Goal: Task Accomplishment & Management: Use online tool/utility

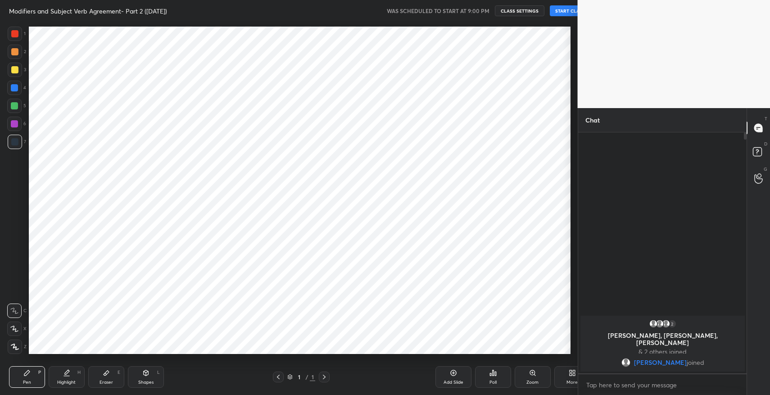
scroll to position [44690, 44485]
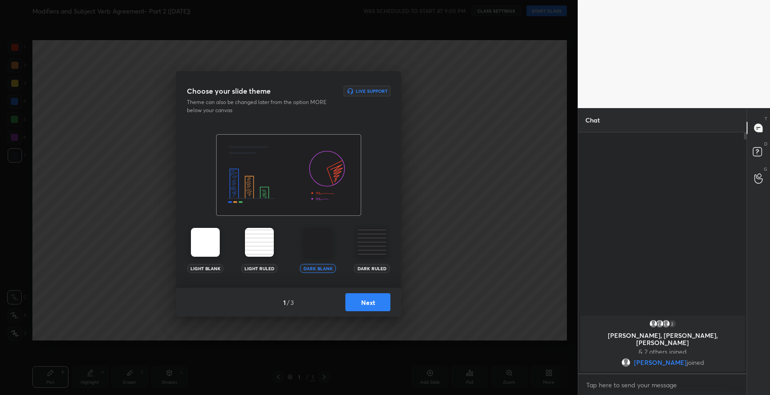
click at [366, 308] on button "Next" at bounding box center [367, 302] width 45 height 18
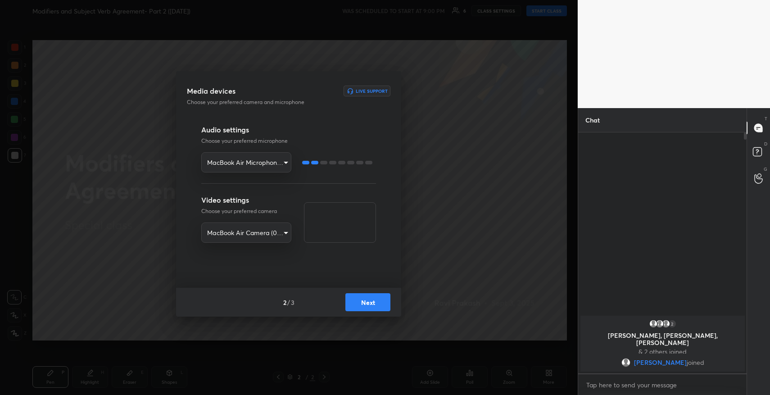
click at [366, 299] on button "Next" at bounding box center [367, 302] width 45 height 18
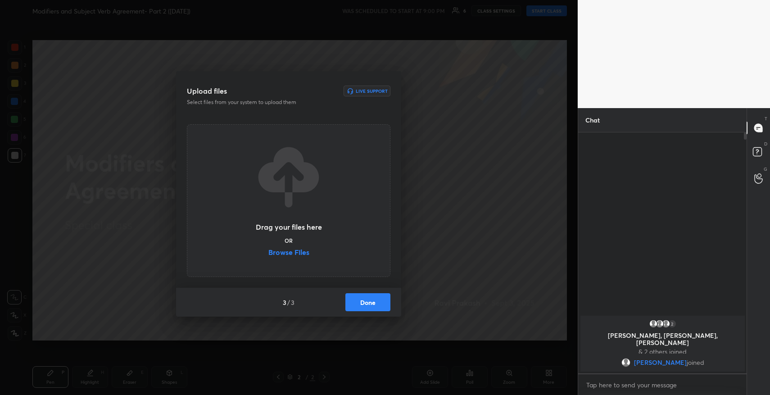
click at [299, 255] on label "Browse Files" at bounding box center [288, 253] width 41 height 9
click at [268, 255] on input "Browse Files" at bounding box center [268, 253] width 0 height 9
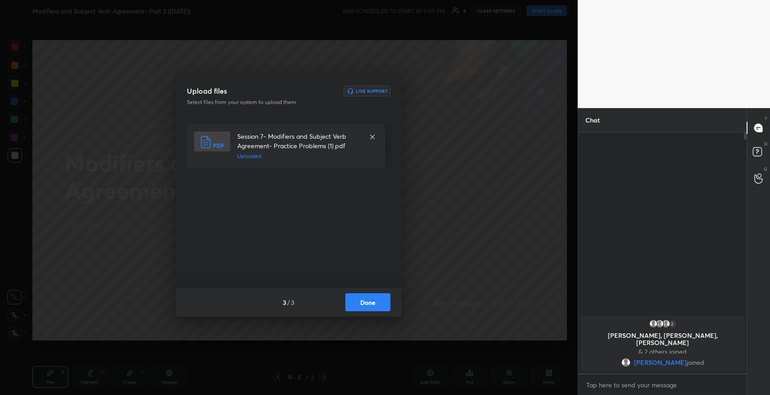
click at [368, 303] on button "Done" at bounding box center [367, 302] width 45 height 18
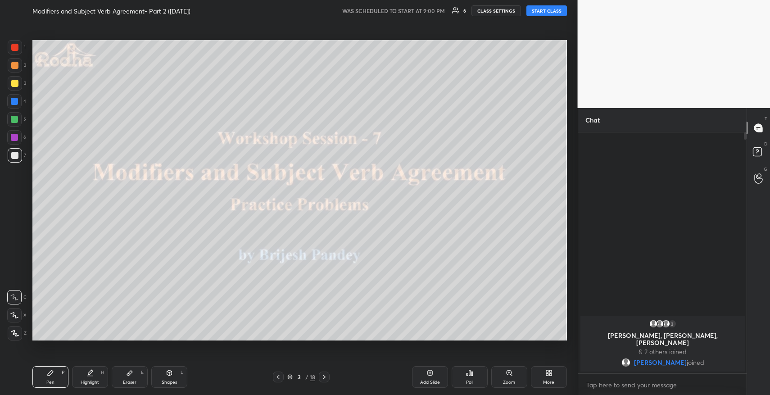
click at [549, 13] on button "START CLASS" at bounding box center [546, 10] width 41 height 11
type textarea "x"
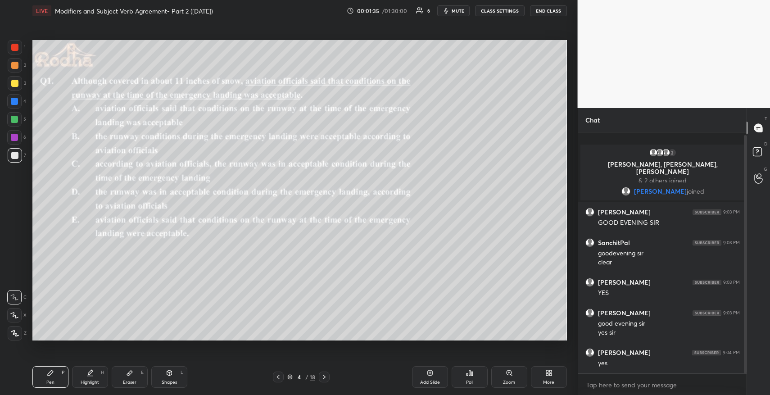
scroll to position [20, 0]
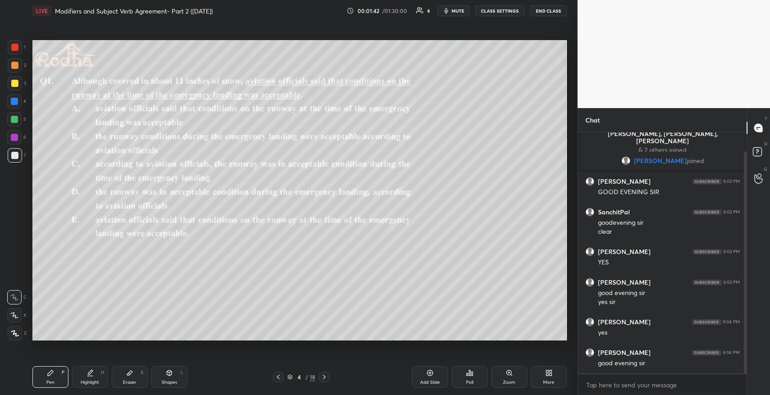
click at [428, 377] on div "Add Slide" at bounding box center [430, 377] width 36 height 22
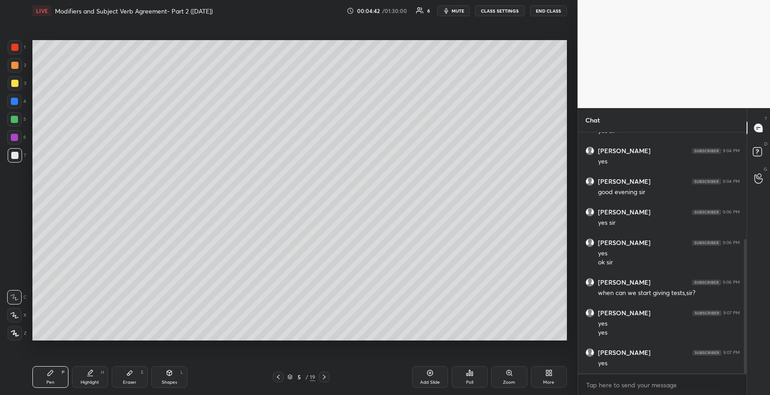
scroll to position [222, 0]
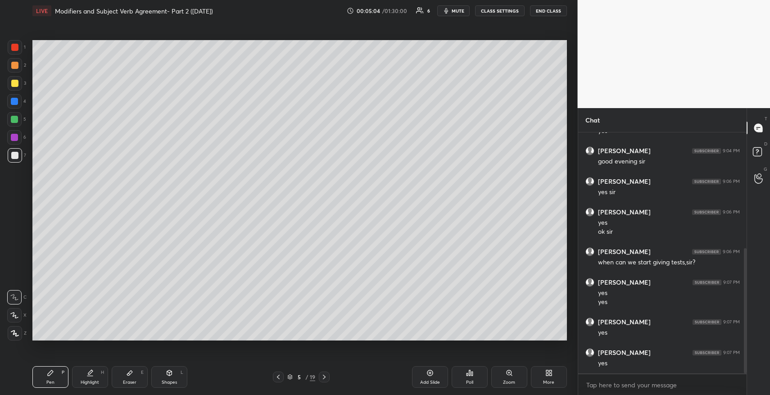
click at [566, 263] on div "Setting up your live class Poll for secs No correct answer Start poll" at bounding box center [300, 190] width 542 height 337
click at [565, 278] on div "Setting up your live class Poll for secs No correct answer Start poll" at bounding box center [300, 190] width 542 height 337
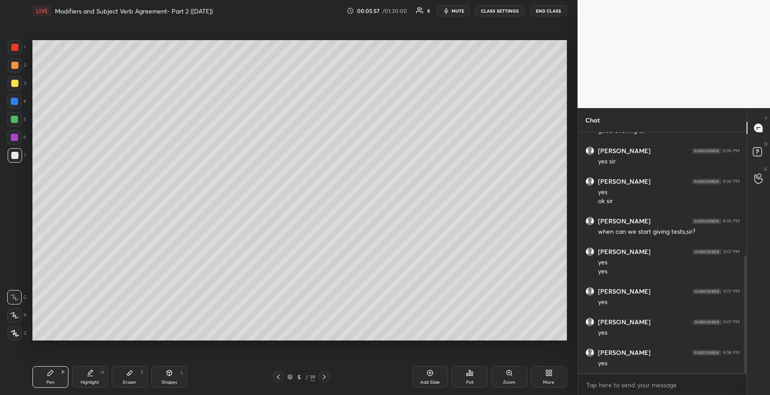
click at [14, 82] on div at bounding box center [14, 83] width 7 height 7
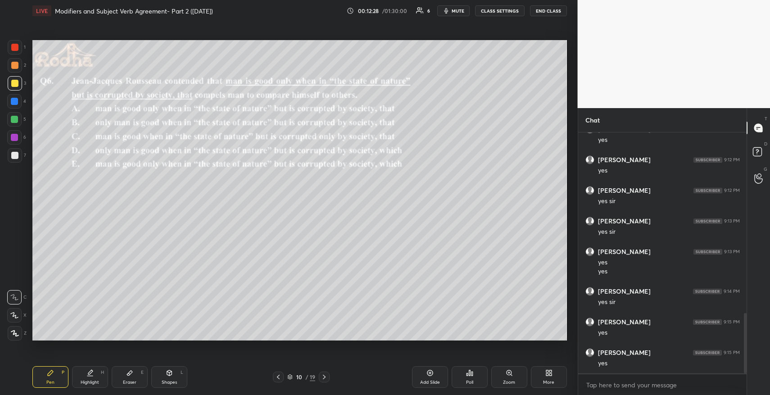
scroll to position [751, 0]
click at [428, 375] on icon at bounding box center [429, 372] width 7 height 7
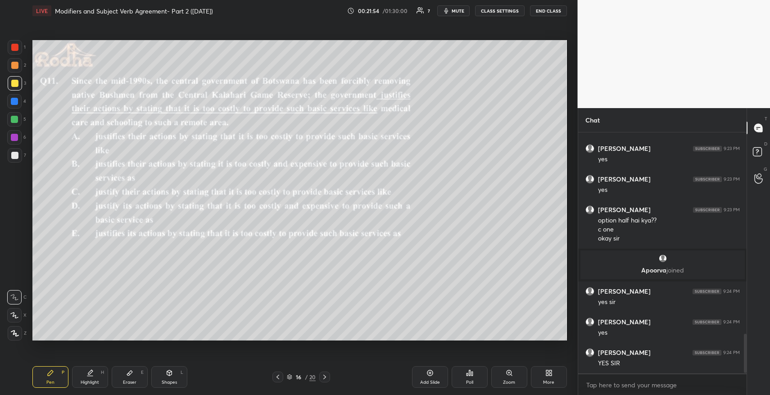
scroll to position [1249, 0]
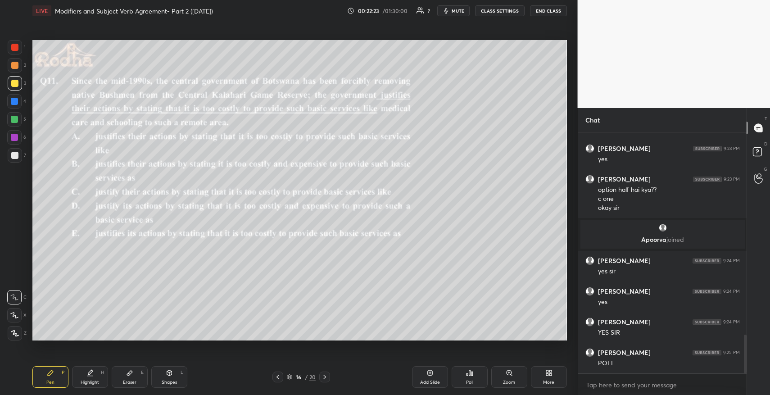
click at [473, 380] on div "Poll" at bounding box center [469, 382] width 7 height 5
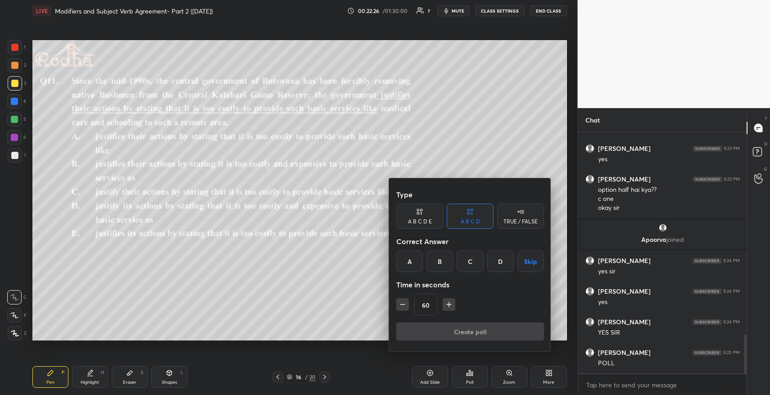
click at [433, 218] on div "A B C D E" at bounding box center [419, 216] width 47 height 25
click at [508, 258] on div "E" at bounding box center [508, 261] width 22 height 22
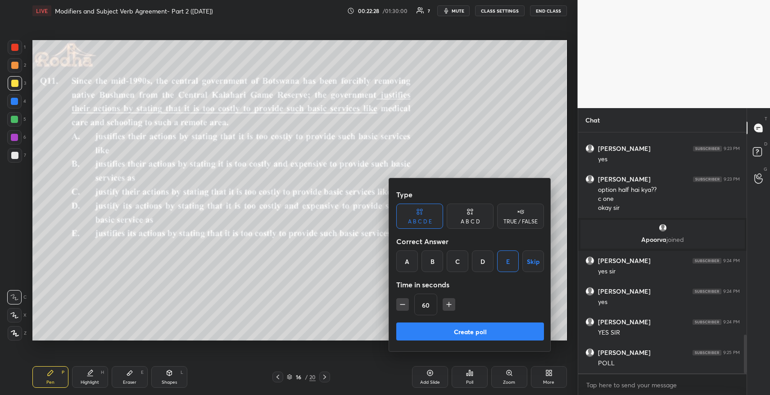
click at [471, 333] on button "Create poll" at bounding box center [470, 331] width 148 height 18
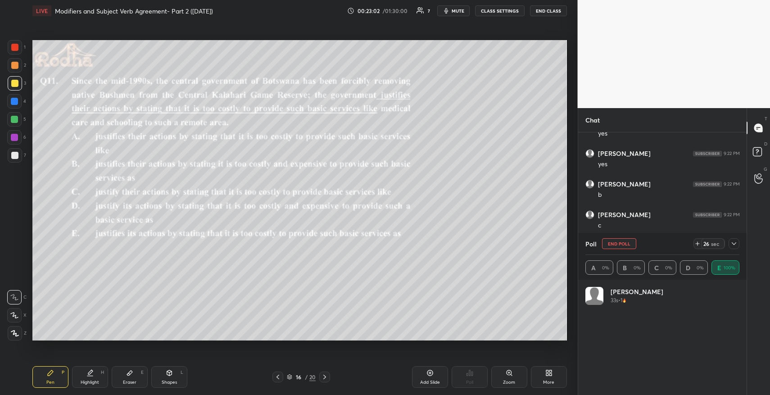
scroll to position [105, 151]
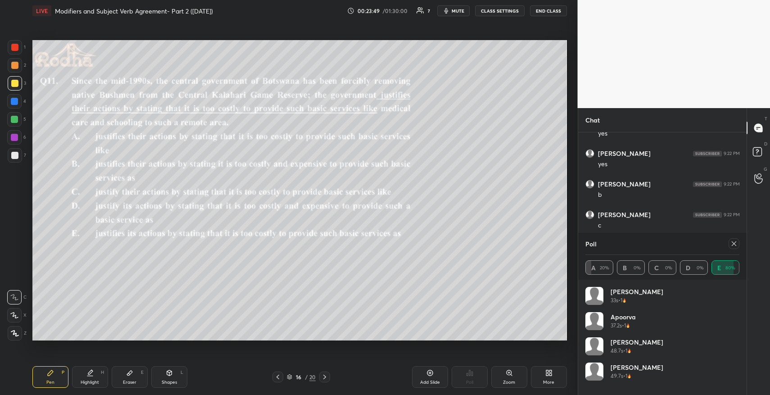
click at [733, 246] on icon at bounding box center [733, 243] width 7 height 7
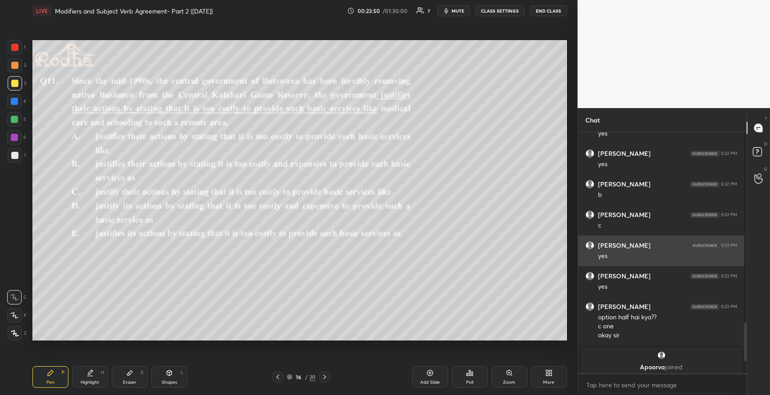
scroll to position [0, 0]
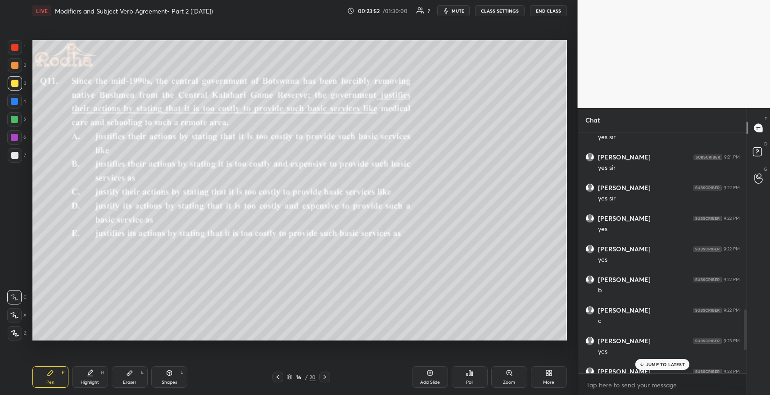
click at [659, 367] on div "JUMP TO LATEST" at bounding box center [662, 364] width 54 height 11
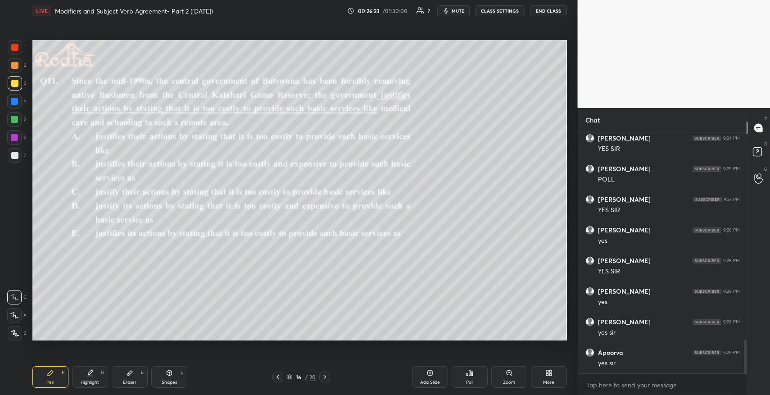
scroll to position [1480, 0]
click at [127, 370] on icon at bounding box center [129, 372] width 7 height 7
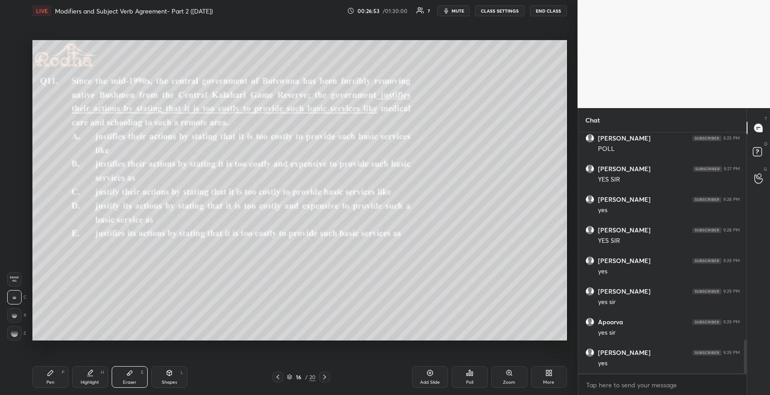
click at [10, 281] on span "Erase all" at bounding box center [15, 279] width 14 height 6
click at [49, 374] on icon at bounding box center [50, 372] width 5 height 5
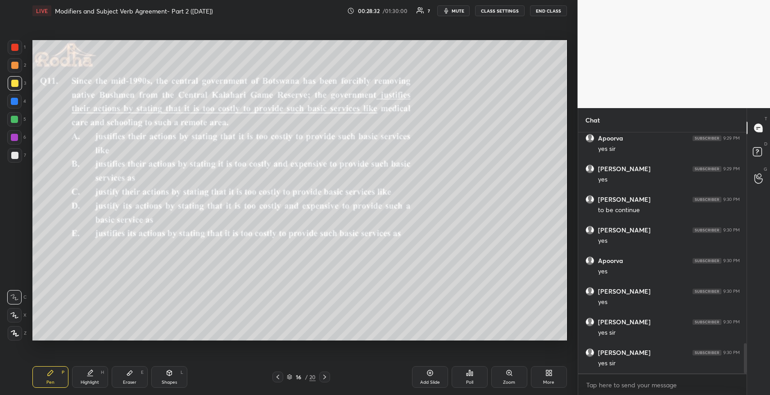
scroll to position [1694, 0]
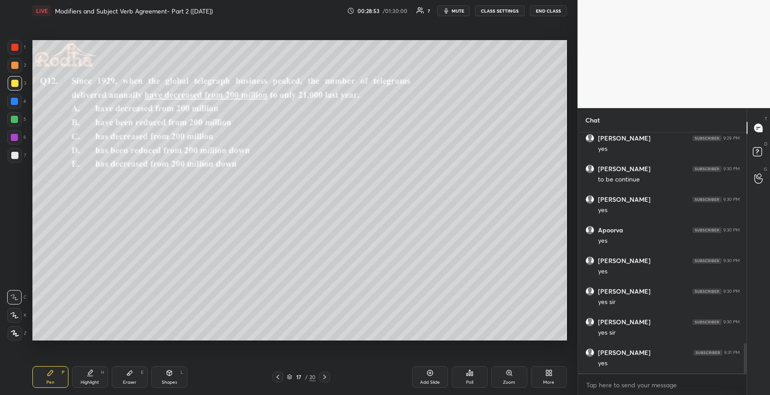
click at [473, 374] on div "Poll" at bounding box center [470, 377] width 36 height 22
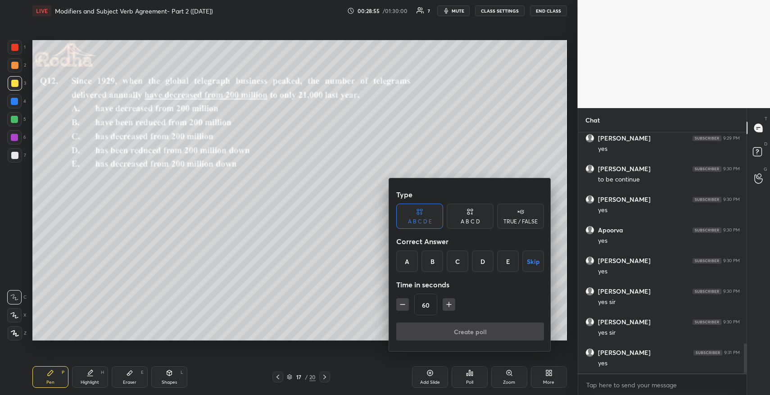
click at [457, 263] on div "C" at bounding box center [458, 261] width 22 height 22
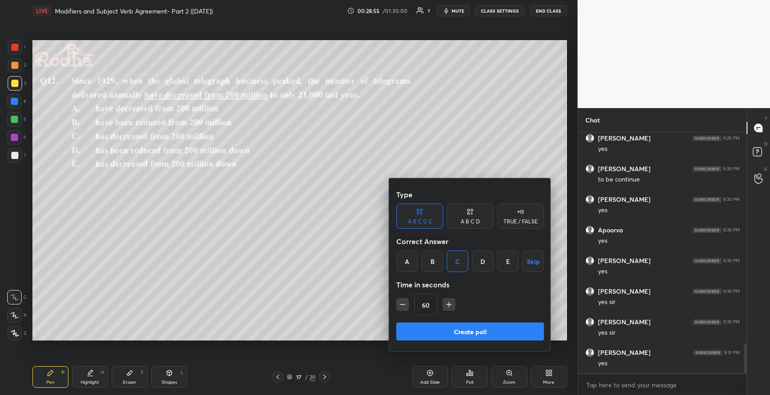
click at [466, 328] on button "Create poll" at bounding box center [470, 331] width 148 height 18
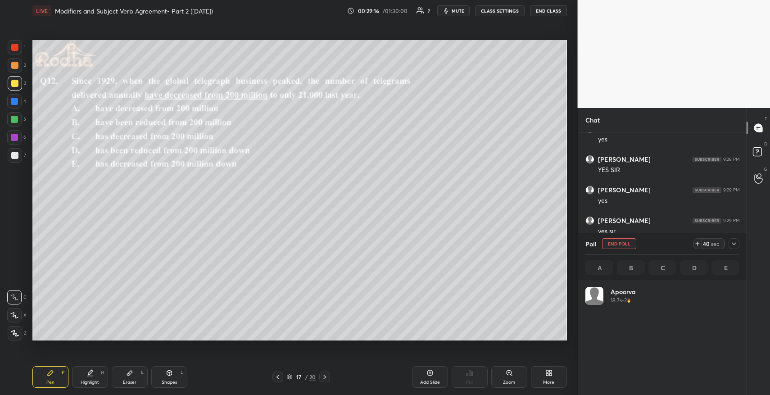
scroll to position [105, 151]
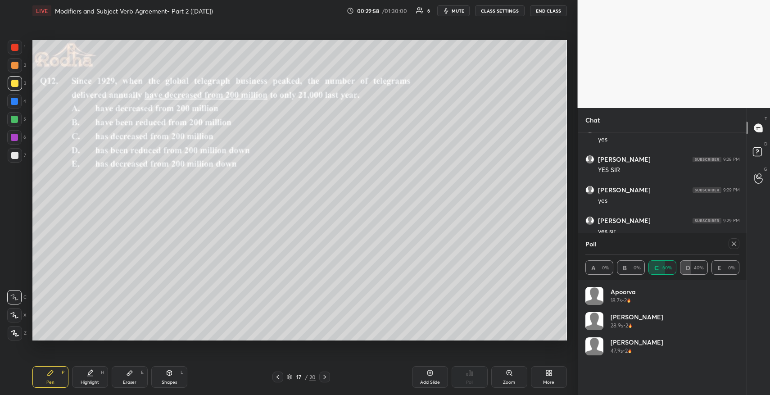
click at [734, 244] on icon at bounding box center [734, 243] width 5 height 5
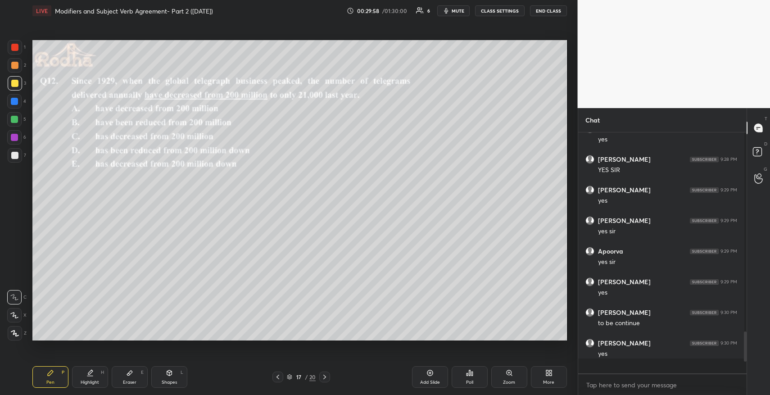
scroll to position [3, 3]
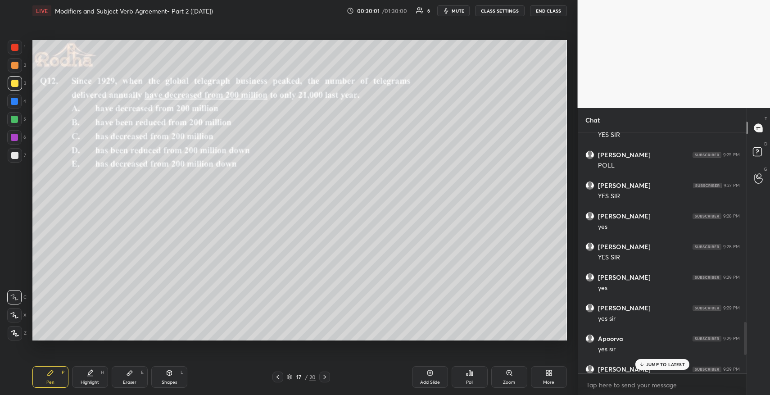
click at [655, 364] on p "JUMP TO LATEST" at bounding box center [665, 364] width 39 height 5
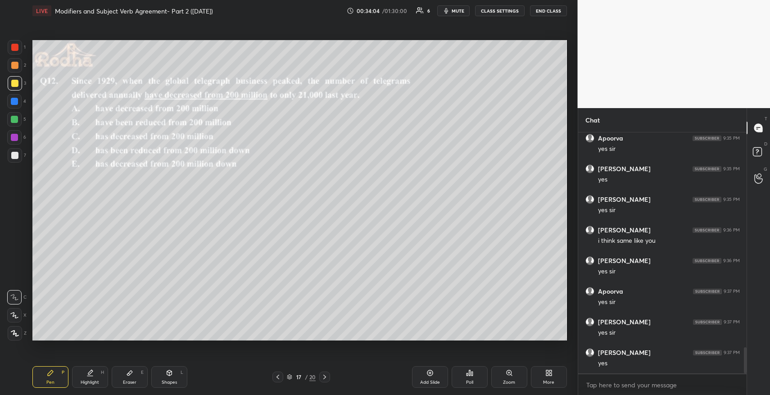
scroll to position [1965, 0]
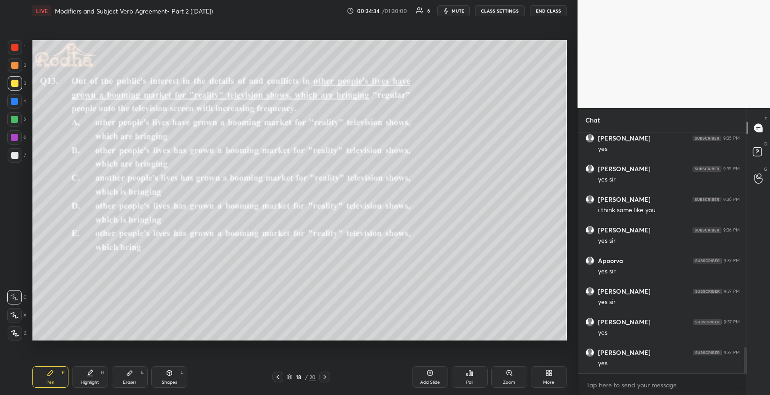
drag, startPoint x: 467, startPoint y: 361, endPoint x: 464, endPoint y: 371, distance: 10.8
click at [467, 364] on div "LIVE Modifiers and Subject Verb Agreement- Part 2 ([DATE]) 00:34:34 / 01:30:00 …" at bounding box center [300, 197] width 542 height 395
click at [473, 372] on icon at bounding box center [469, 372] width 7 height 7
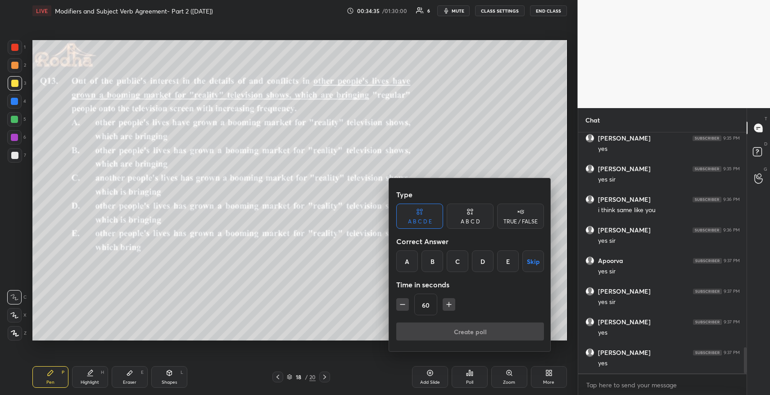
click at [435, 262] on div "B" at bounding box center [432, 261] width 22 height 22
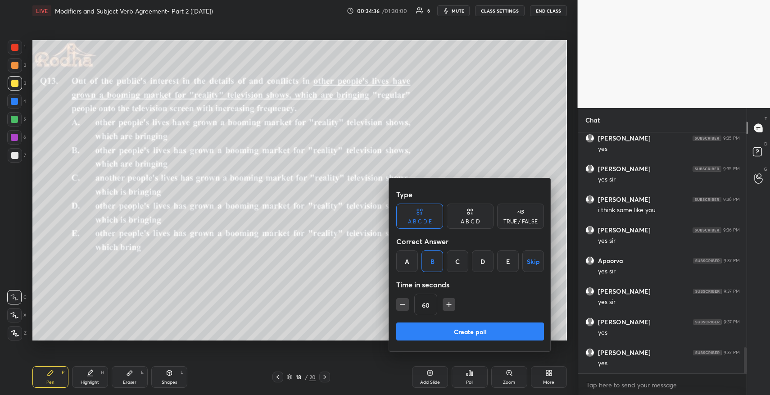
click at [459, 330] on button "Create poll" at bounding box center [470, 331] width 148 height 18
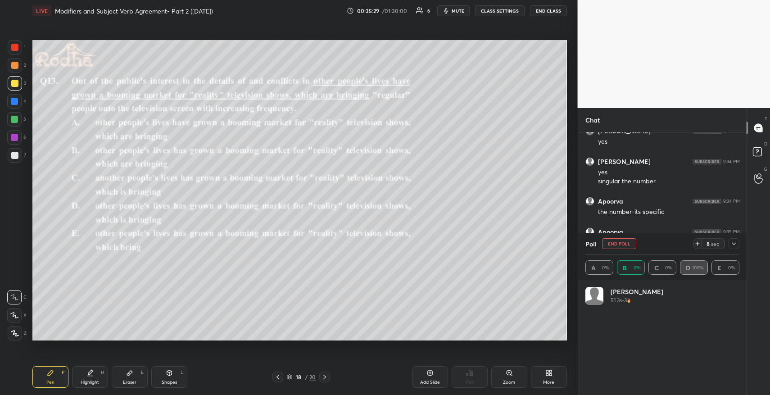
scroll to position [105, 151]
click at [732, 245] on icon at bounding box center [734, 243] width 5 height 5
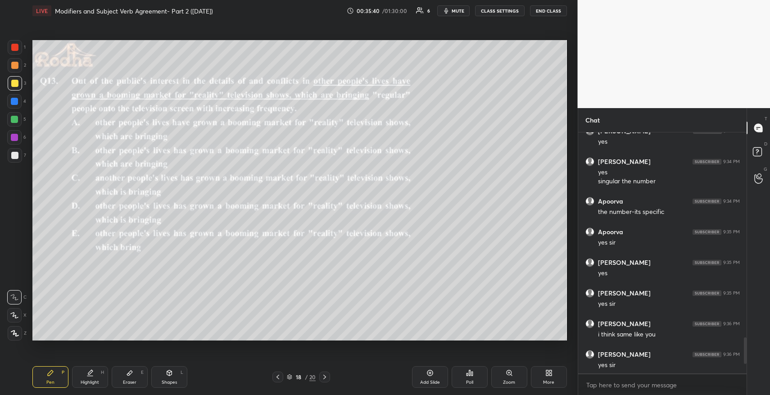
scroll to position [260, 166]
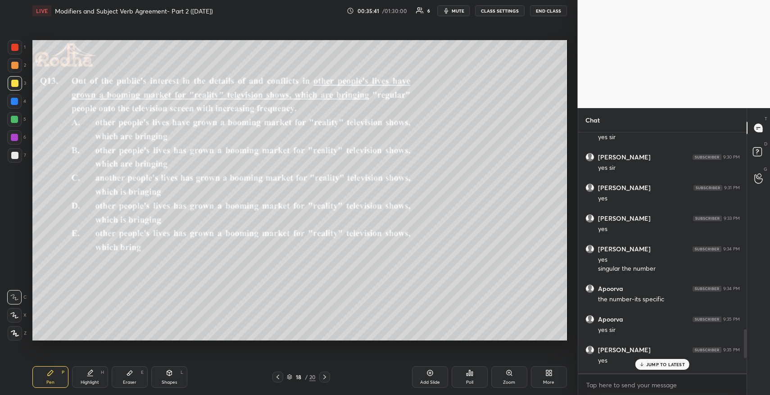
click at [643, 365] on icon at bounding box center [642, 364] width 6 height 5
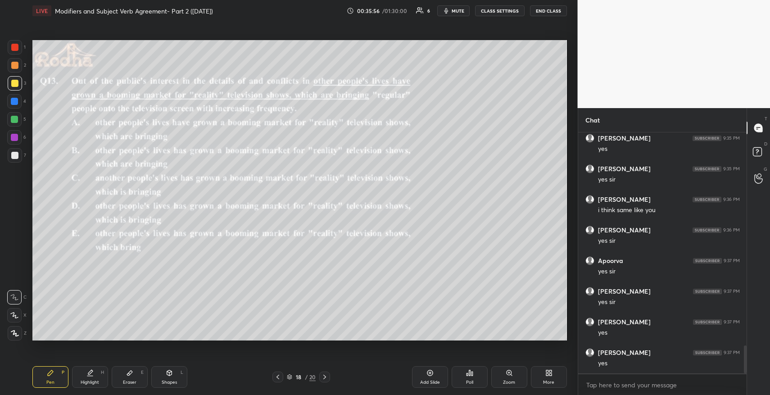
scroll to position [1870, 0]
click at [396, 348] on div "Setting up your live class Poll for secs No correct answer Start poll" at bounding box center [300, 190] width 542 height 337
click at [394, 343] on div "Setting up your live class Poll for secs No correct answer Start poll" at bounding box center [300, 190] width 542 height 337
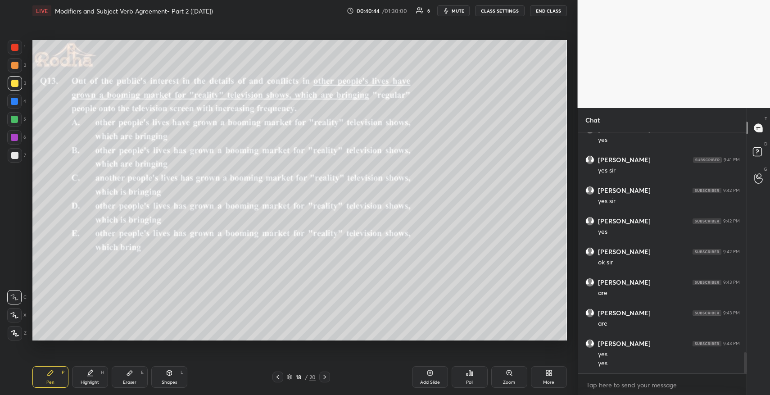
click at [131, 370] on icon at bounding box center [129, 372] width 7 height 7
click at [55, 375] on div "Pen P" at bounding box center [50, 377] width 36 height 22
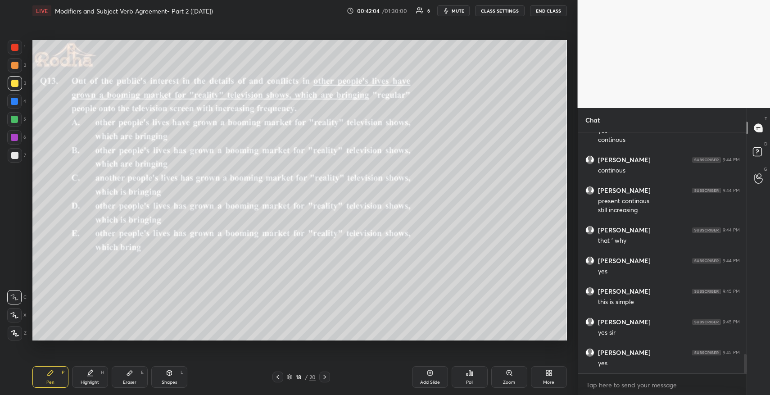
scroll to position [2751, 0]
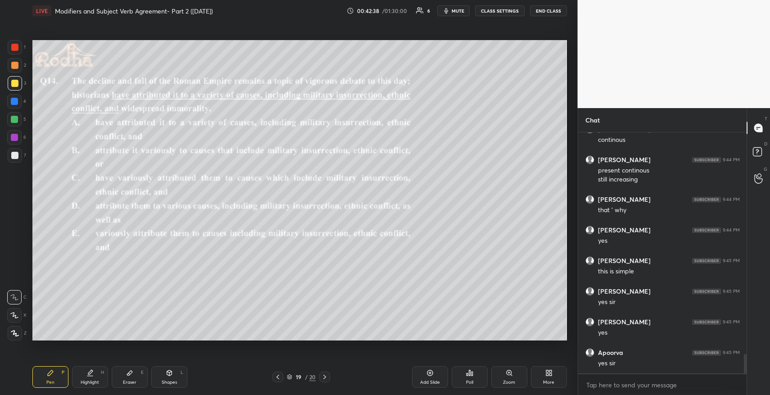
click at [473, 372] on div "Poll" at bounding box center [470, 377] width 36 height 22
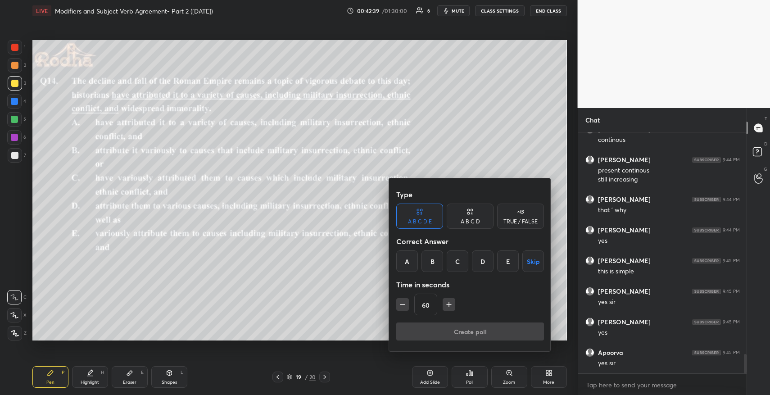
click at [408, 261] on div "A" at bounding box center [407, 261] width 22 height 22
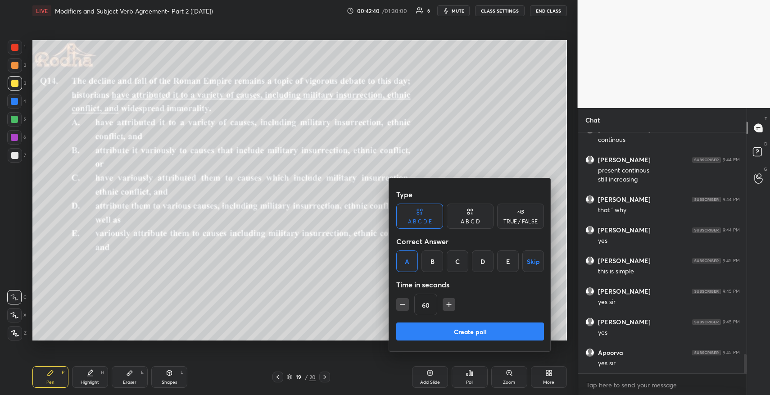
drag, startPoint x: 471, startPoint y: 332, endPoint x: 470, endPoint y: 321, distance: 10.4
click at [470, 332] on button "Create poll" at bounding box center [470, 331] width 148 height 18
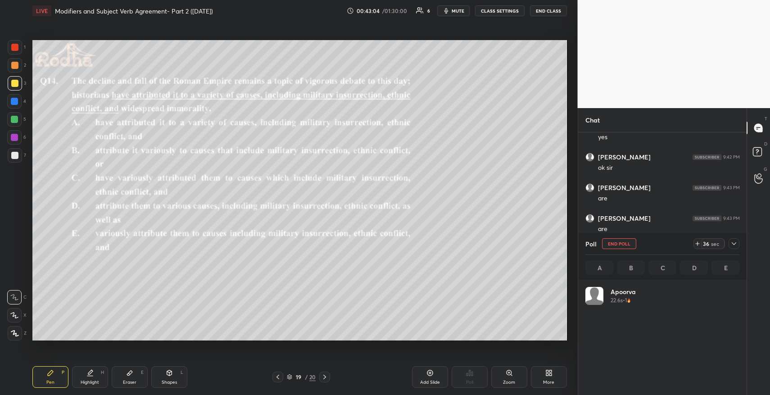
scroll to position [105, 151]
click at [730, 243] on icon at bounding box center [733, 243] width 7 height 7
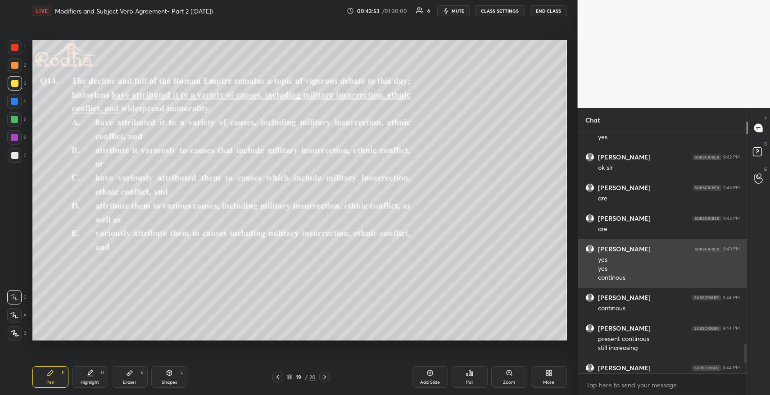
scroll to position [260, 166]
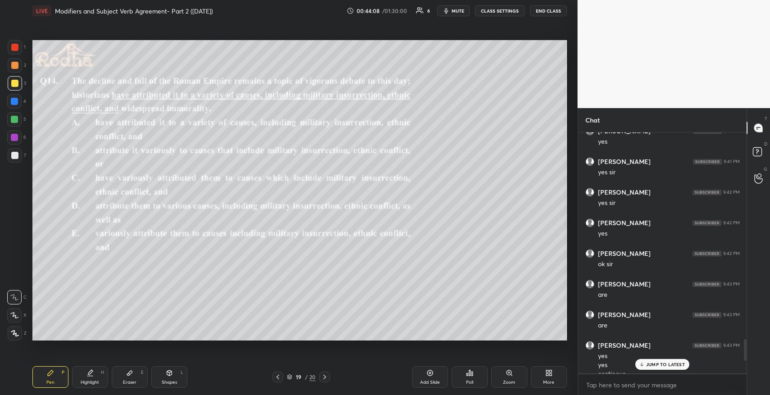
click at [659, 362] on p "JUMP TO LATEST" at bounding box center [665, 364] width 39 height 5
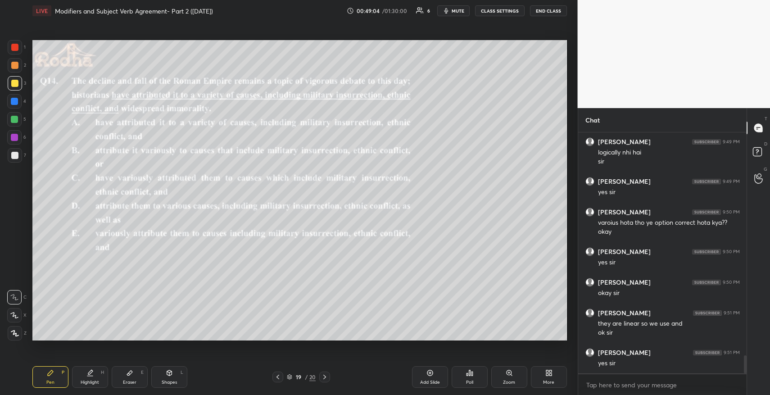
scroll to position [3049, 0]
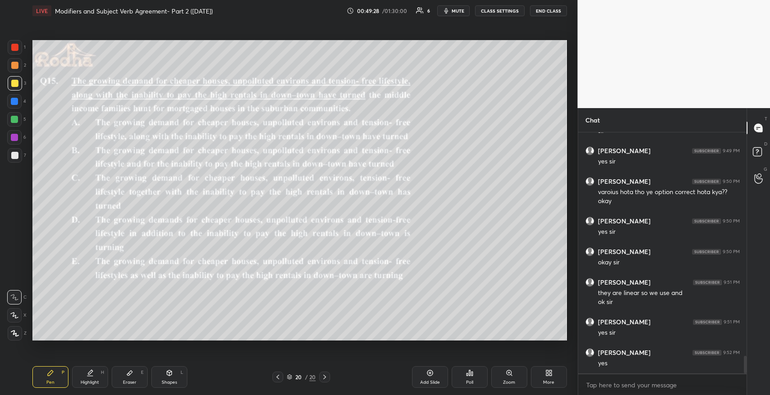
click at [466, 372] on icon at bounding box center [469, 372] width 7 height 7
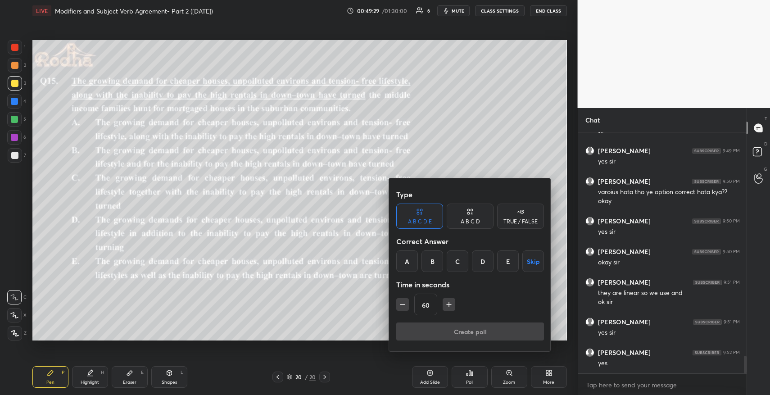
drag, startPoint x: 460, startPoint y: 256, endPoint x: 460, endPoint y: 263, distance: 6.3
click at [457, 258] on div "C" at bounding box center [458, 261] width 22 height 22
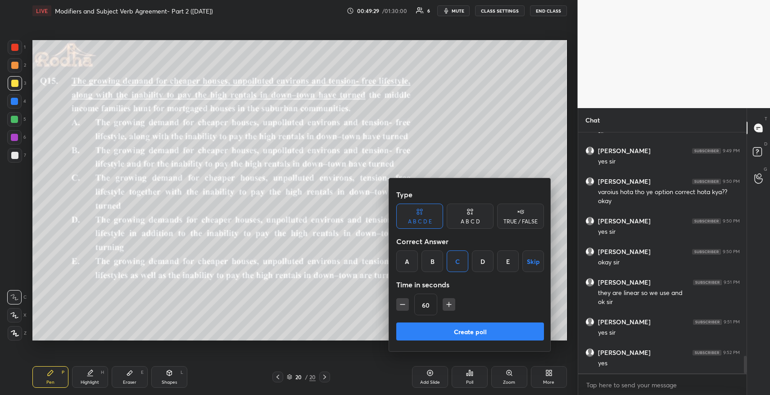
click at [473, 329] on button "Create poll" at bounding box center [470, 331] width 148 height 18
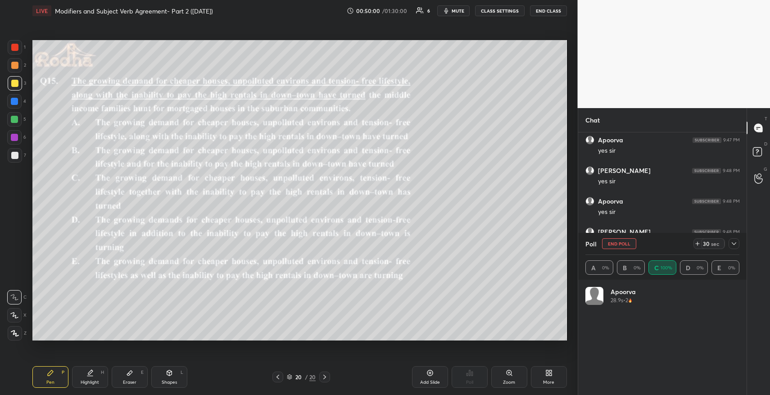
scroll to position [105, 151]
click at [733, 243] on icon at bounding box center [733, 243] width 7 height 7
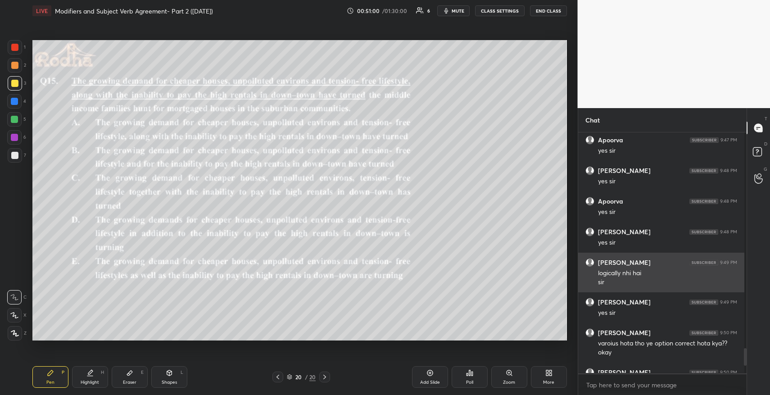
scroll to position [0, 3]
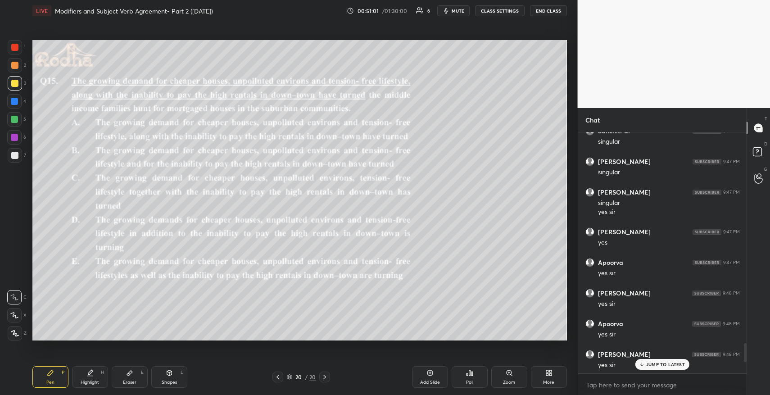
click at [673, 362] on p "JUMP TO LATEST" at bounding box center [665, 364] width 39 height 5
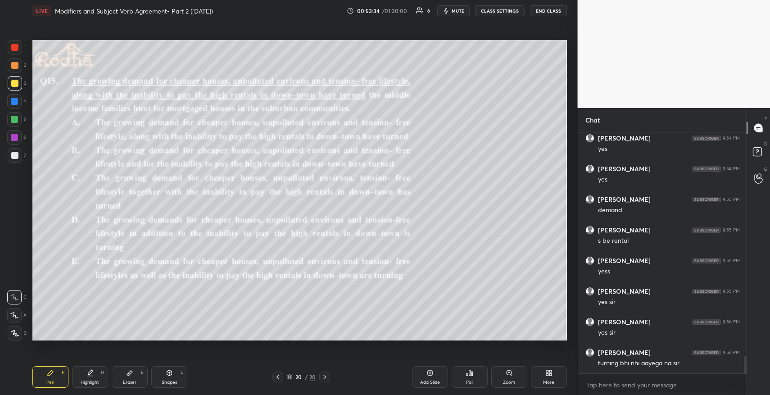
scroll to position [3146, 0]
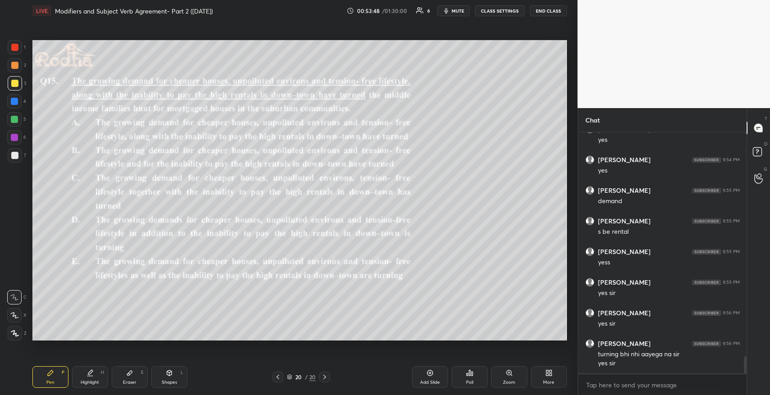
drag, startPoint x: 131, startPoint y: 375, endPoint x: 131, endPoint y: 367, distance: 8.2
click at [131, 374] on icon at bounding box center [129, 372] width 7 height 7
drag, startPoint x: 21, startPoint y: 281, endPoint x: 18, endPoint y: 287, distance: 6.4
click at [20, 282] on span "Erase all" at bounding box center [15, 279] width 14 height 6
drag, startPoint x: 49, startPoint y: 373, endPoint x: 50, endPoint y: 353, distance: 20.8
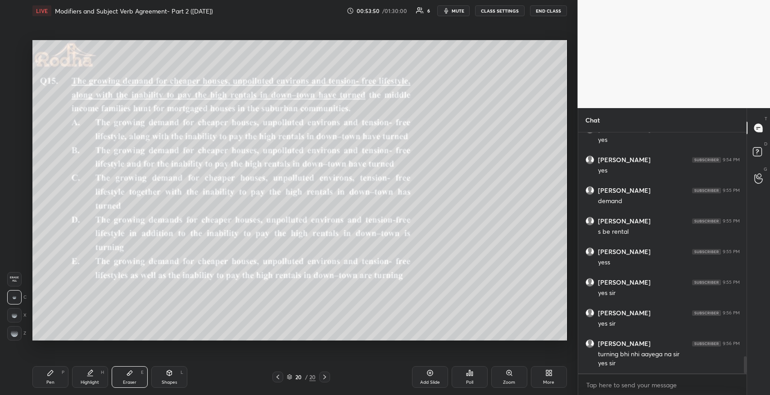
click at [50, 372] on icon at bounding box center [50, 372] width 5 height 5
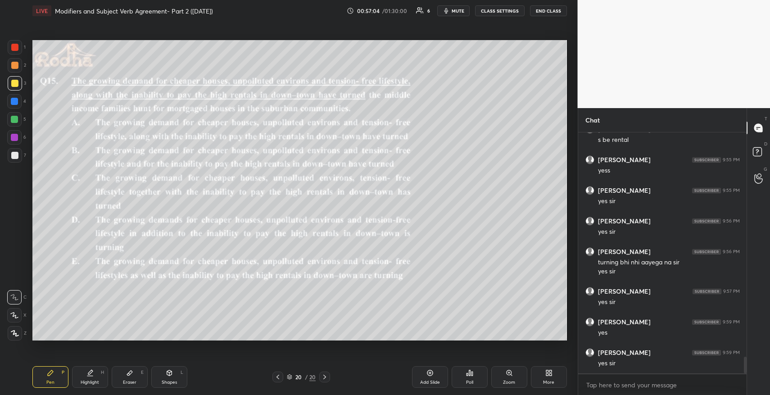
scroll to position [3269, 0]
drag, startPoint x: 129, startPoint y: 373, endPoint x: 134, endPoint y: 365, distance: 9.5
click at [129, 374] on icon at bounding box center [129, 372] width 7 height 7
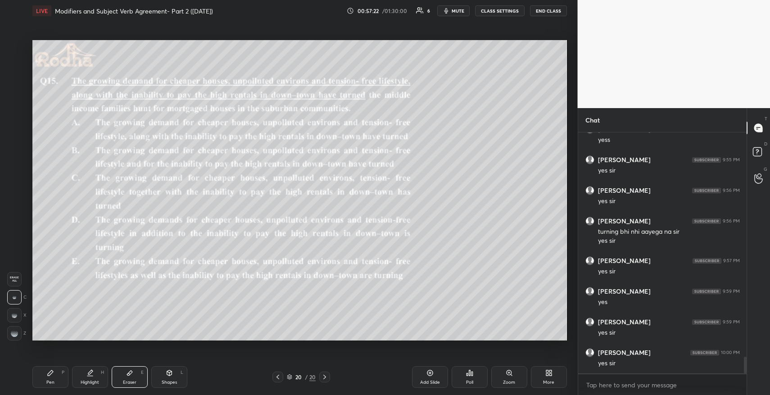
drag, startPoint x: 10, startPoint y: 281, endPoint x: 21, endPoint y: 305, distance: 25.6
click at [13, 284] on div "Erase all" at bounding box center [14, 279] width 14 height 14
click at [50, 368] on div "Pen P" at bounding box center [50, 377] width 36 height 22
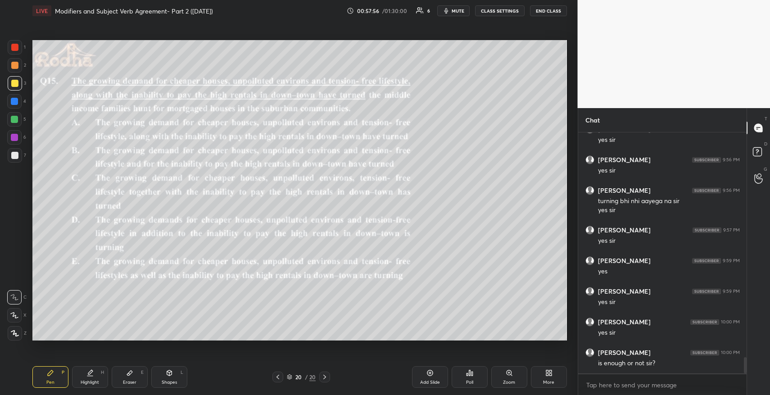
scroll to position [3330, 0]
click at [542, 371] on div "More" at bounding box center [549, 377] width 36 height 22
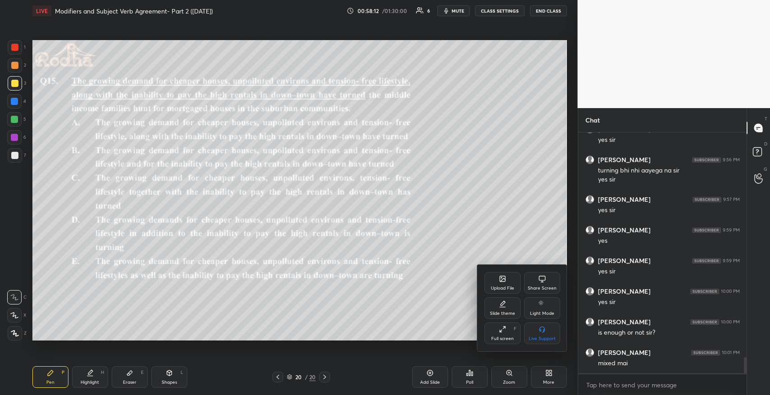
click at [507, 281] on div "Upload File" at bounding box center [502, 283] width 36 height 22
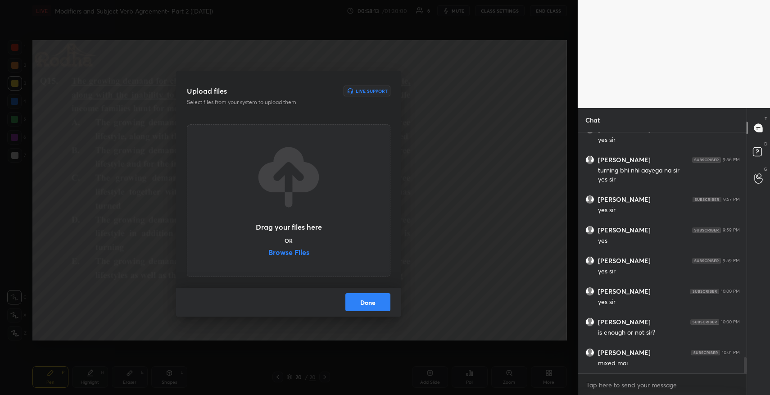
click at [294, 252] on label "Browse Files" at bounding box center [288, 253] width 41 height 9
click at [268, 252] on input "Browse Files" at bounding box center [268, 253] width 0 height 9
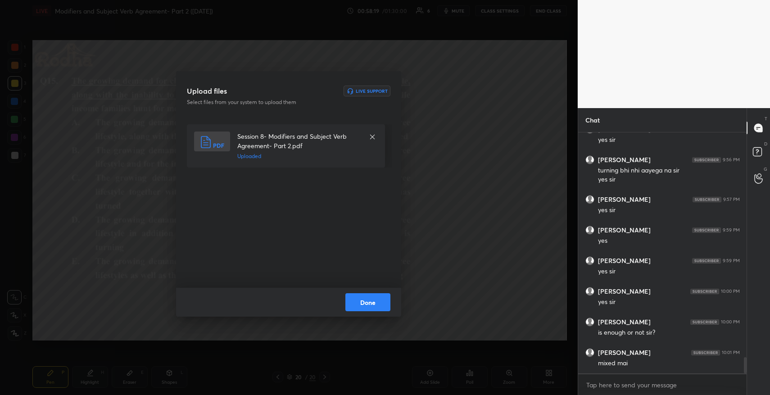
drag, startPoint x: 372, startPoint y: 303, endPoint x: 378, endPoint y: 298, distance: 7.6
click at [372, 303] on button "Done" at bounding box center [367, 302] width 45 height 18
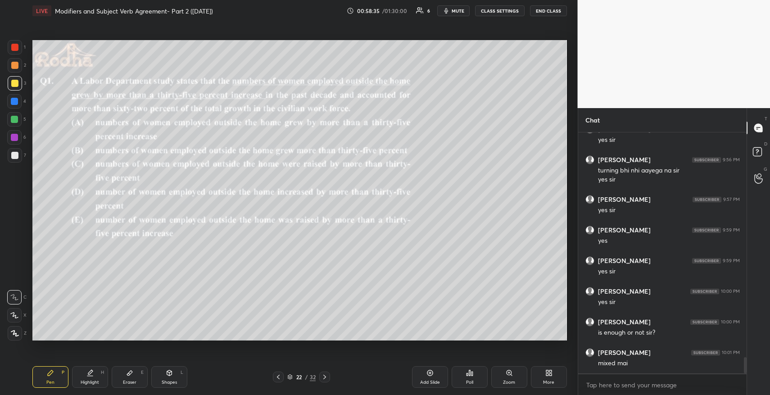
click at [473, 369] on icon at bounding box center [469, 372] width 7 height 7
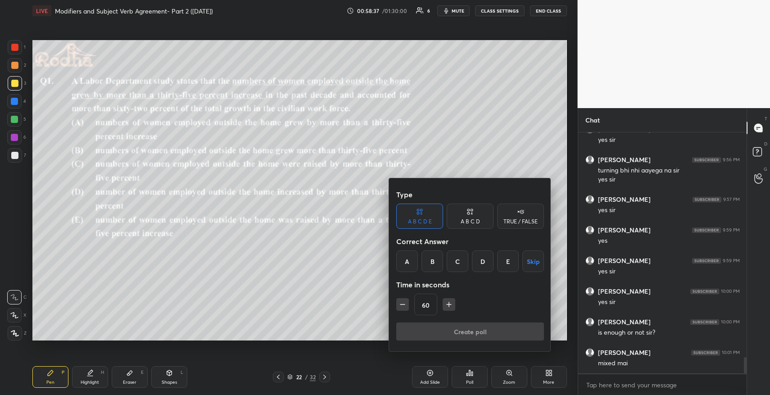
click at [431, 261] on div "B" at bounding box center [432, 261] width 22 height 22
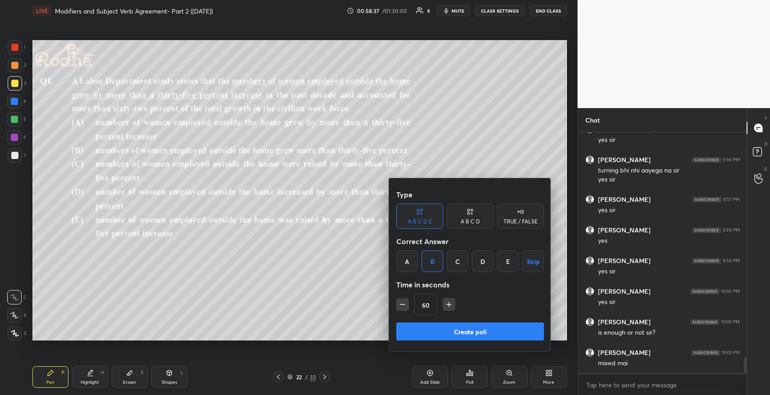
click at [439, 334] on button "Create poll" at bounding box center [470, 331] width 148 height 18
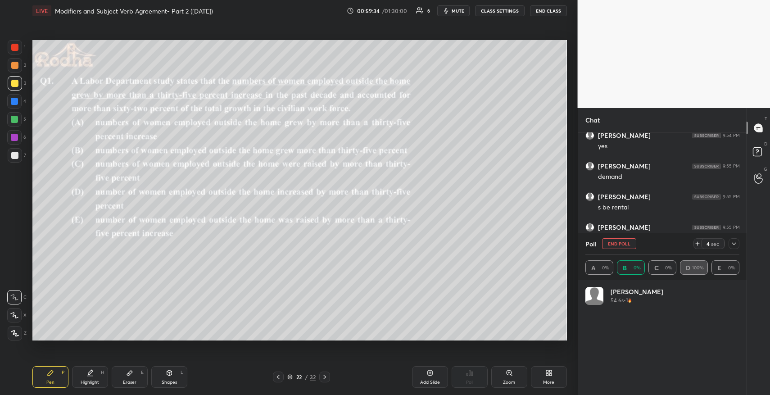
scroll to position [105, 151]
click at [734, 243] on icon at bounding box center [734, 243] width 5 height 5
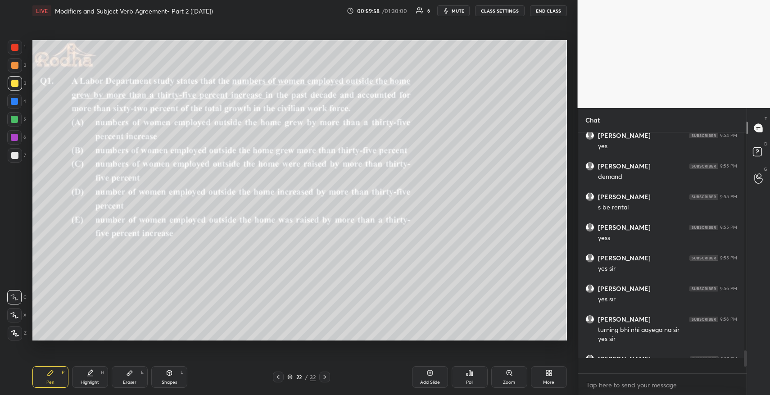
scroll to position [0, 3]
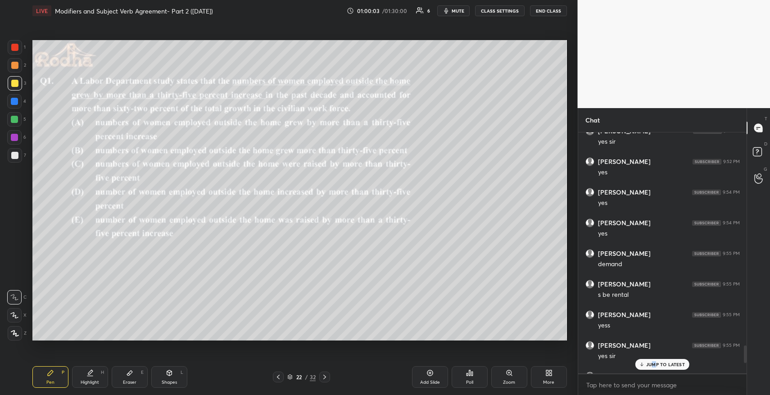
click at [653, 363] on p "JUMP TO LATEST" at bounding box center [665, 364] width 39 height 5
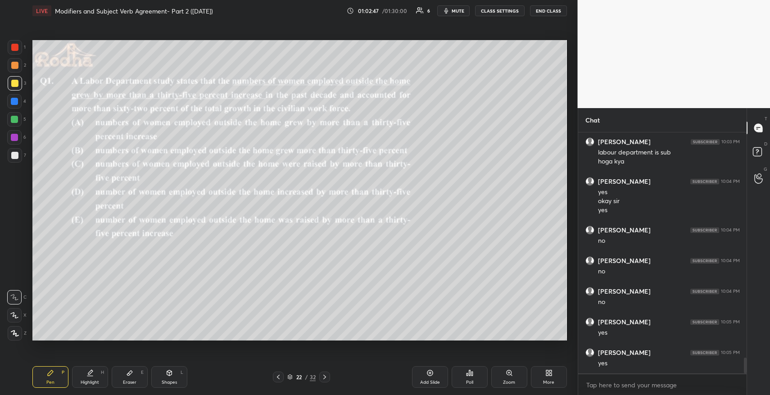
scroll to position [3483, 0]
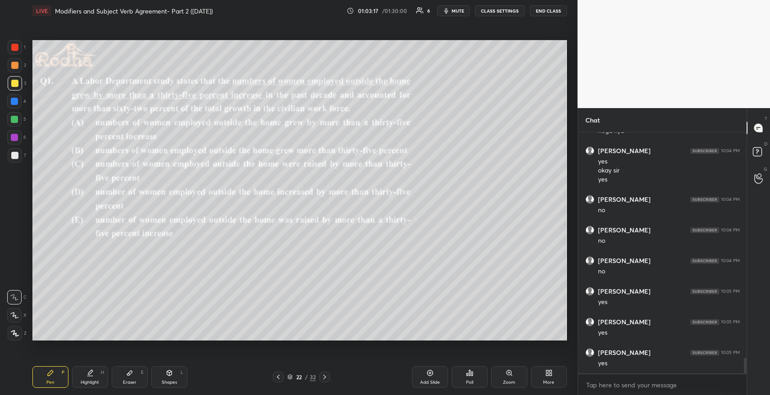
click at [123, 371] on div "Eraser E" at bounding box center [130, 377] width 36 height 22
drag, startPoint x: 50, startPoint y: 373, endPoint x: 54, endPoint y: 363, distance: 11.1
click at [50, 371] on icon at bounding box center [50, 372] width 5 height 5
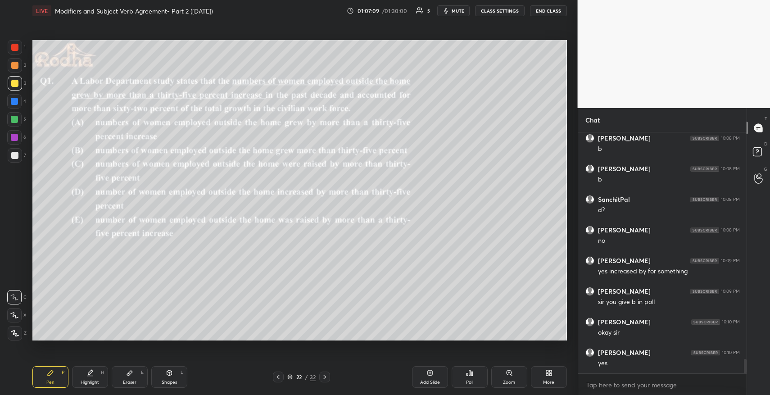
scroll to position [3859, 0]
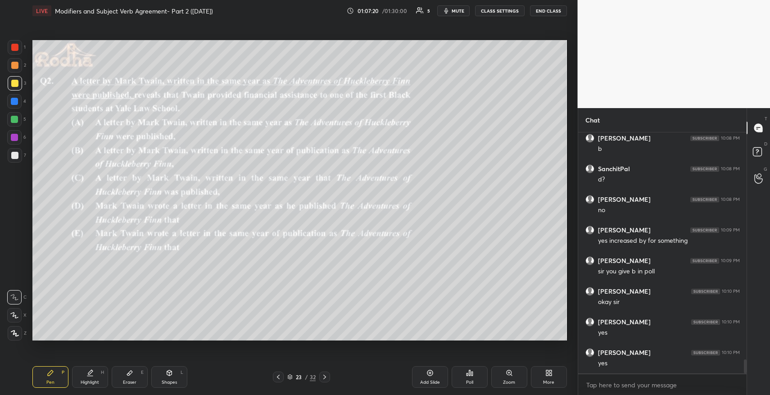
click at [474, 372] on div "Poll" at bounding box center [470, 377] width 36 height 22
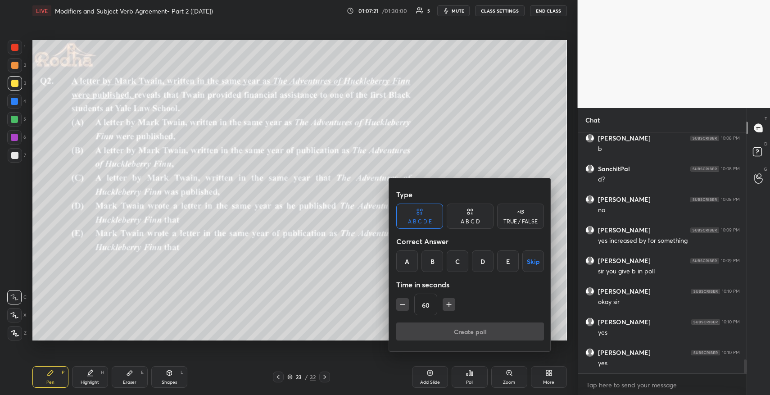
drag, startPoint x: 458, startPoint y: 259, endPoint x: 464, endPoint y: 267, distance: 9.9
click at [458, 261] on div "C" at bounding box center [458, 261] width 22 height 22
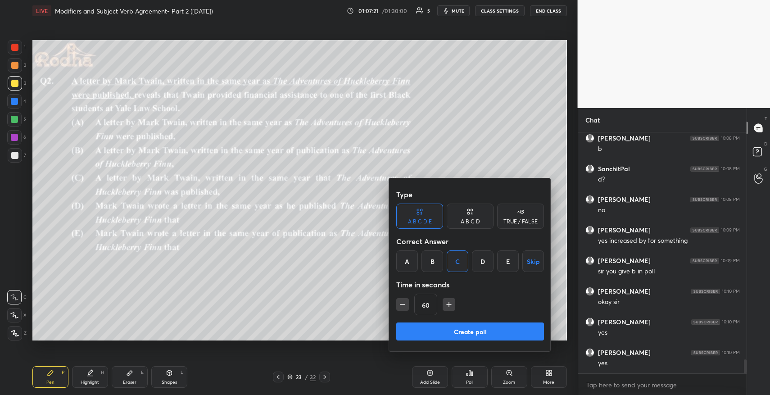
drag, startPoint x: 467, startPoint y: 329, endPoint x: 468, endPoint y: 321, distance: 7.7
click at [466, 326] on button "Create poll" at bounding box center [470, 331] width 148 height 18
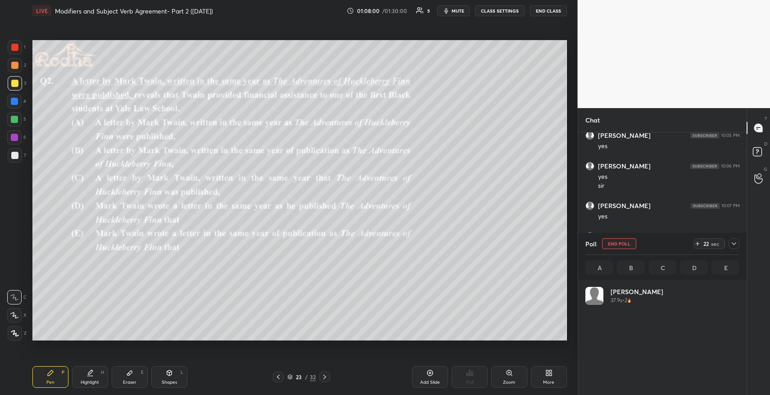
scroll to position [105, 151]
drag, startPoint x: 734, startPoint y: 243, endPoint x: 729, endPoint y: 242, distance: 5.6
click at [734, 242] on icon at bounding box center [733, 243] width 7 height 7
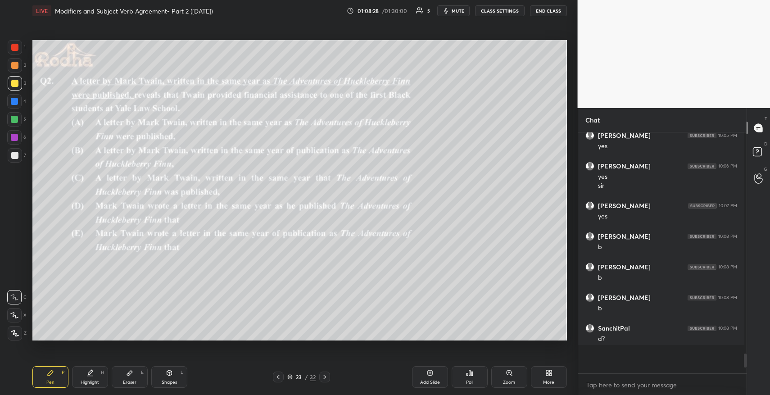
scroll to position [0, 3]
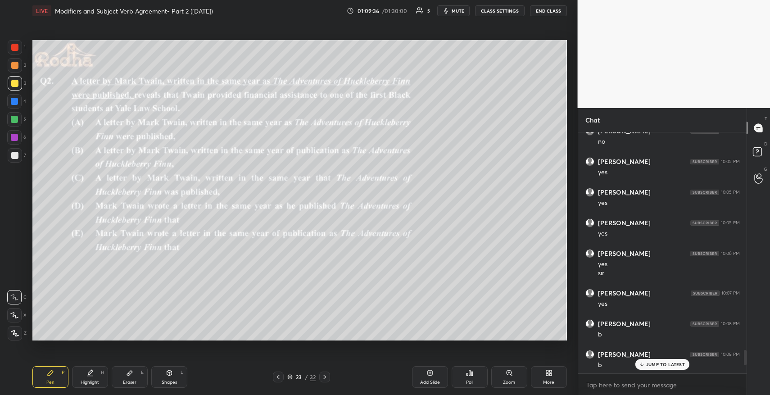
click at [648, 362] on p "JUMP TO LATEST" at bounding box center [665, 364] width 39 height 5
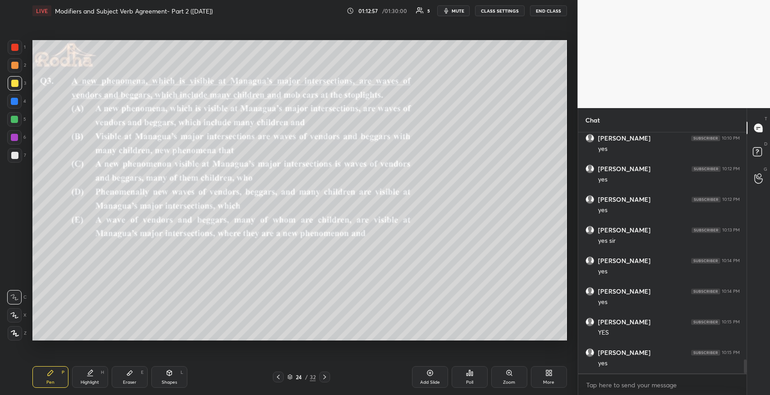
scroll to position [3898, 0]
click at [470, 375] on icon at bounding box center [469, 372] width 1 height 5
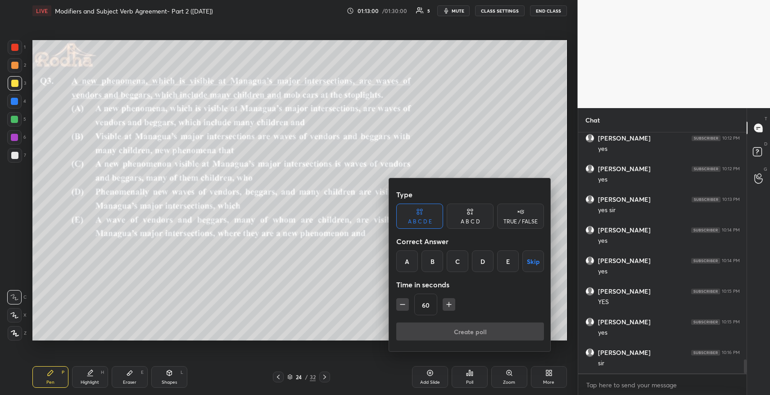
click at [463, 263] on div "C" at bounding box center [458, 261] width 22 height 22
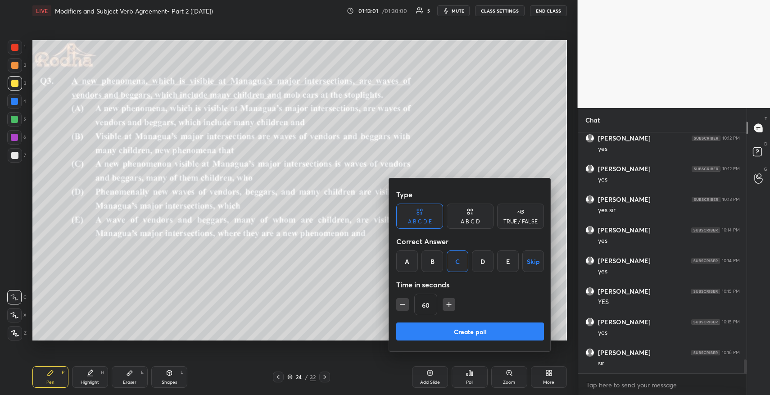
click at [485, 331] on button "Create poll" at bounding box center [470, 331] width 148 height 18
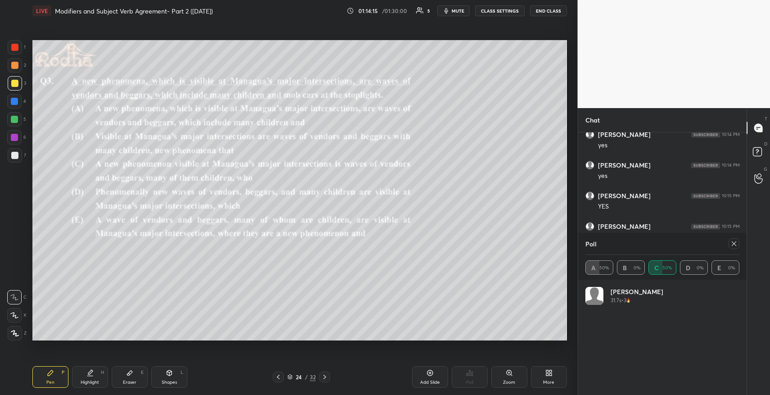
scroll to position [3900, 0]
drag, startPoint x: 733, startPoint y: 243, endPoint x: 738, endPoint y: 249, distance: 7.4
click at [733, 245] on icon at bounding box center [733, 243] width 7 height 7
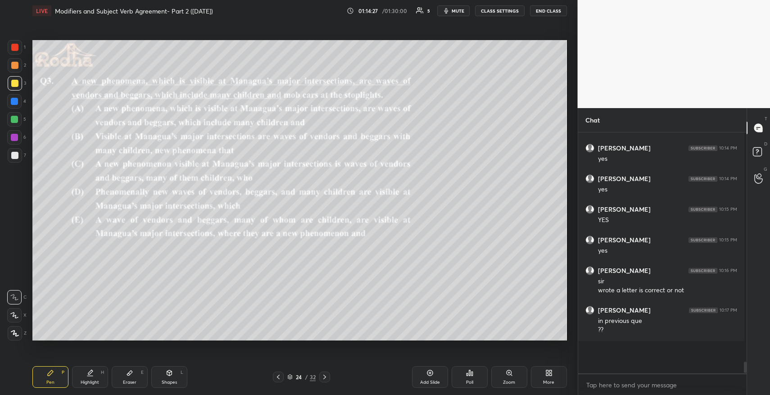
scroll to position [238, 166]
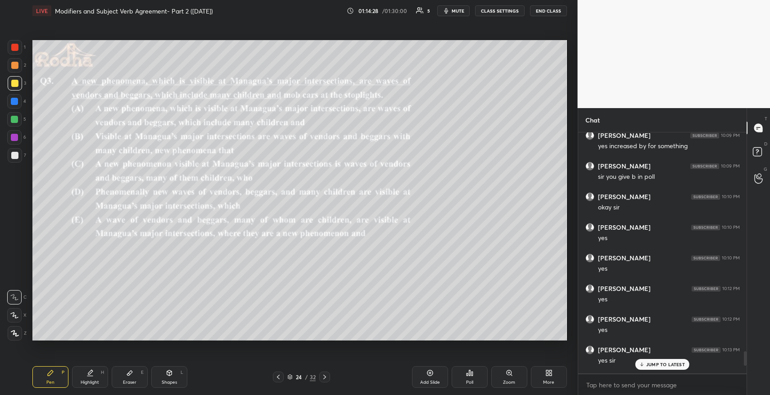
click at [659, 364] on p "JUMP TO LATEST" at bounding box center [665, 364] width 39 height 5
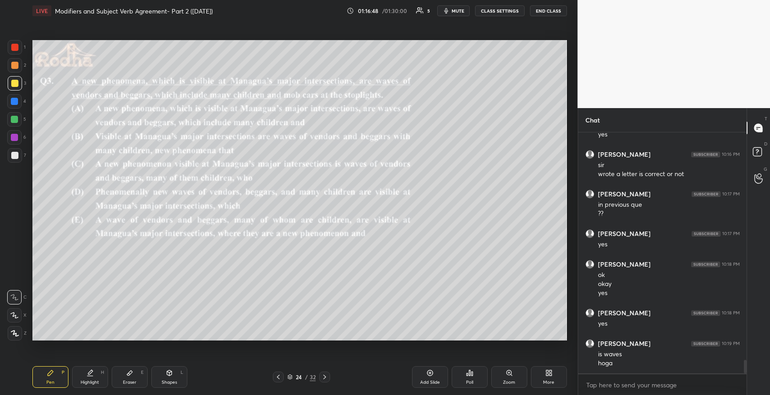
scroll to position [4011, 0]
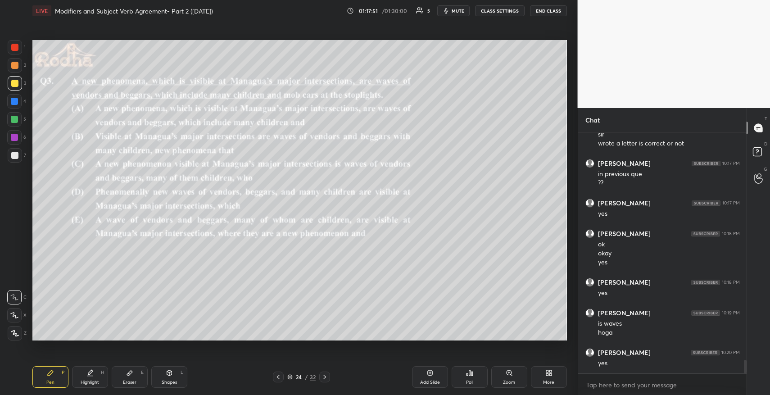
click at [128, 370] on icon at bounding box center [129, 372] width 7 height 7
drag, startPoint x: 16, startPoint y: 278, endPoint x: 23, endPoint y: 296, distance: 19.8
click at [17, 280] on span "Erase all" at bounding box center [15, 279] width 14 height 6
drag, startPoint x: 50, startPoint y: 374, endPoint x: 50, endPoint y: 367, distance: 7.7
click at [50, 371] on icon at bounding box center [50, 372] width 5 height 5
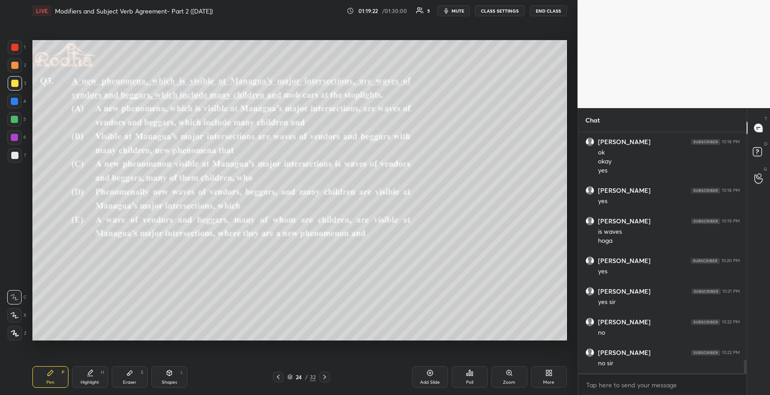
scroll to position [4111, 0]
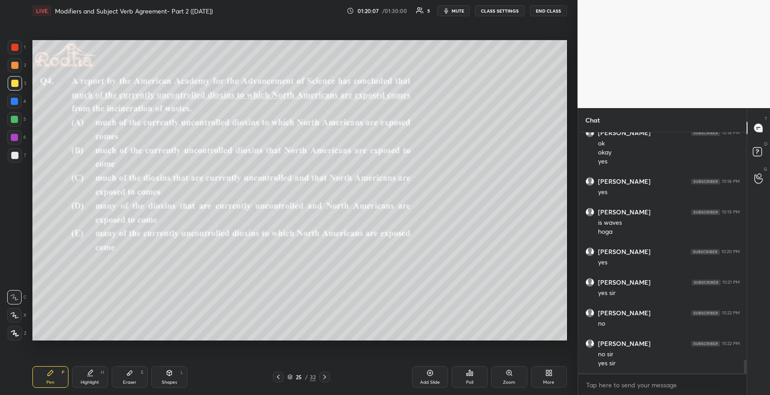
click at [474, 370] on div "Poll" at bounding box center [470, 377] width 36 height 22
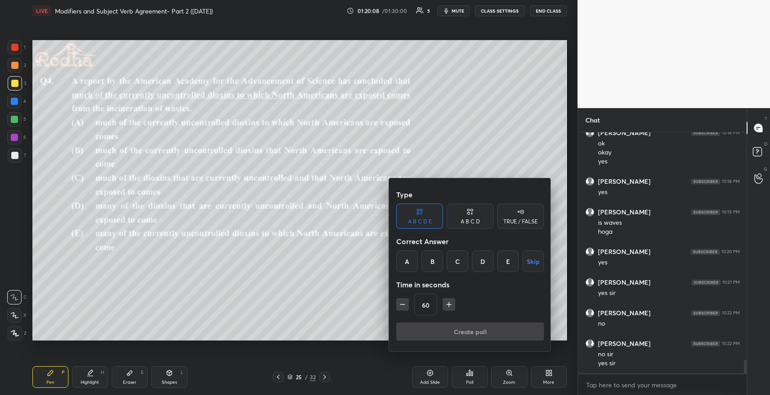
click at [508, 258] on div "E" at bounding box center [508, 261] width 22 height 22
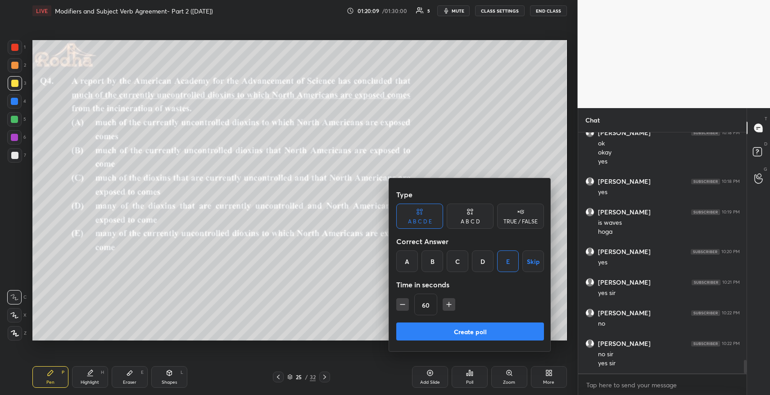
drag, startPoint x: 477, startPoint y: 327, endPoint x: 485, endPoint y: 321, distance: 9.9
click at [477, 329] on button "Create poll" at bounding box center [470, 331] width 148 height 18
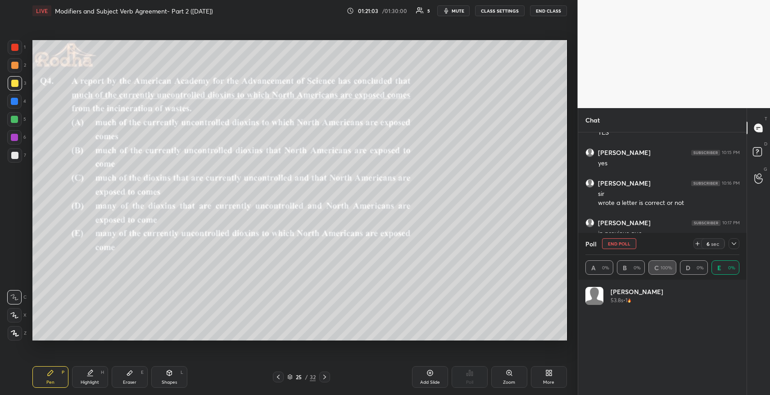
scroll to position [105, 151]
click at [737, 242] on div at bounding box center [734, 243] width 11 height 11
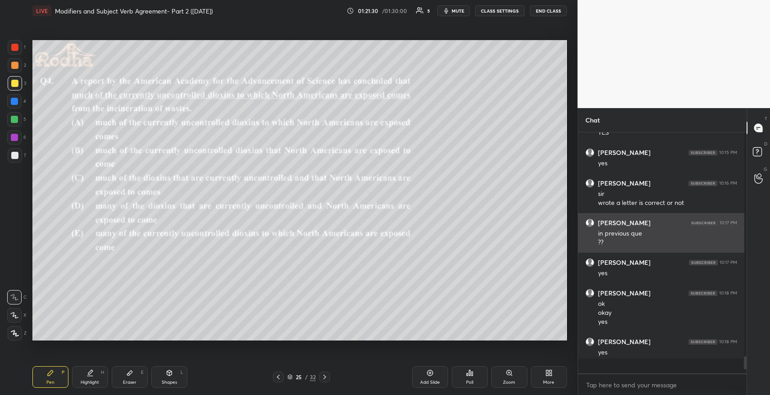
scroll to position [233, 163]
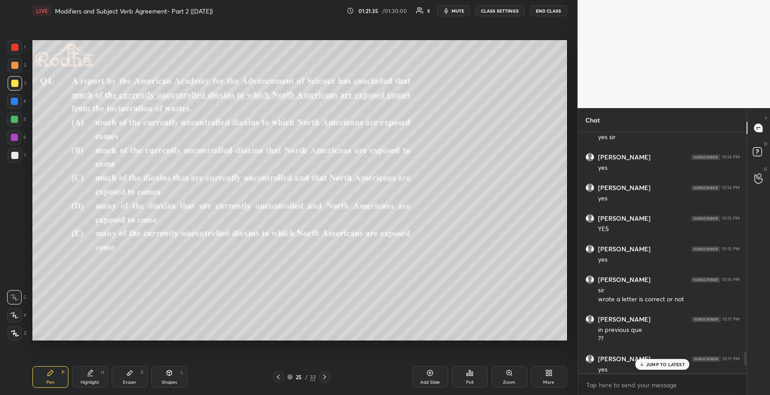
click at [663, 362] on p "JUMP TO LATEST" at bounding box center [665, 364] width 39 height 5
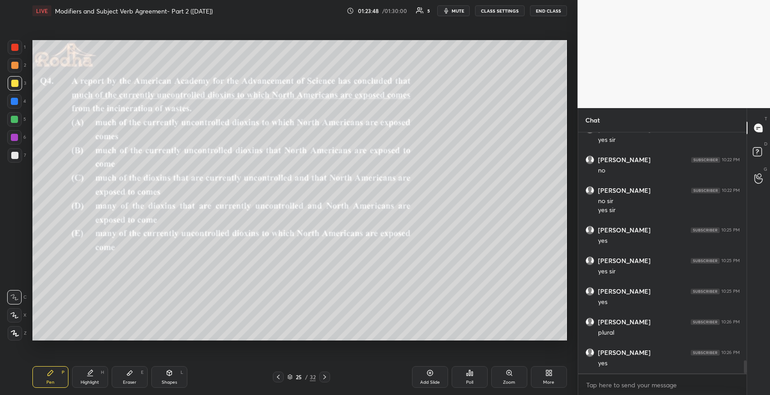
scroll to position [4229, 0]
click at [127, 374] on icon at bounding box center [129, 373] width 5 height 5
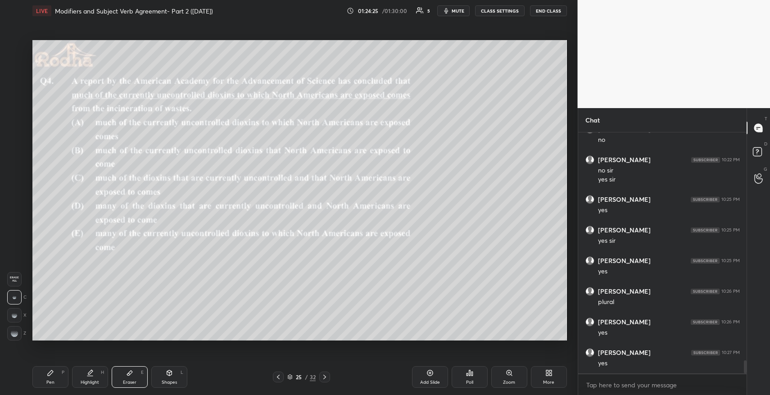
drag, startPoint x: 14, startPoint y: 280, endPoint x: 27, endPoint y: 305, distance: 28.0
click at [16, 285] on div "Erase all" at bounding box center [14, 279] width 14 height 14
click at [50, 373] on icon at bounding box center [50, 372] width 5 height 5
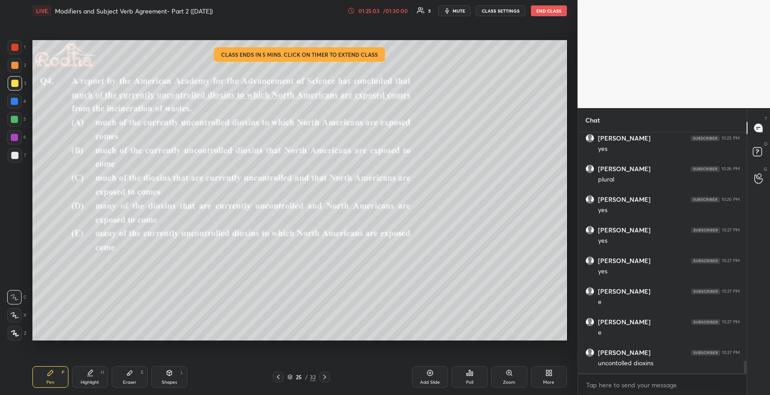
scroll to position [4382, 0]
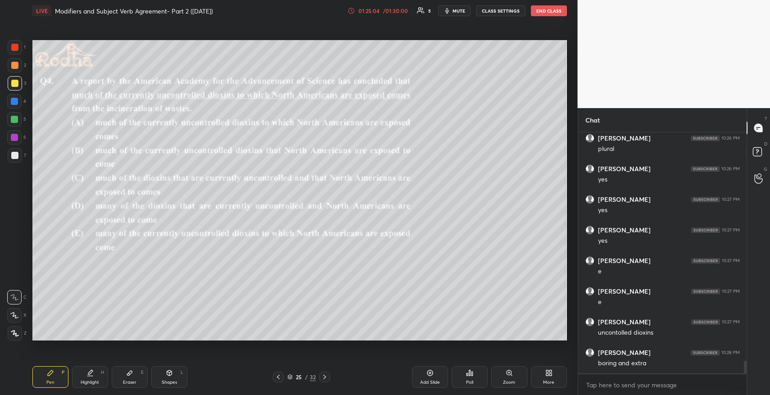
click at [380, 12] on div "01:25:04" at bounding box center [369, 10] width 25 height 5
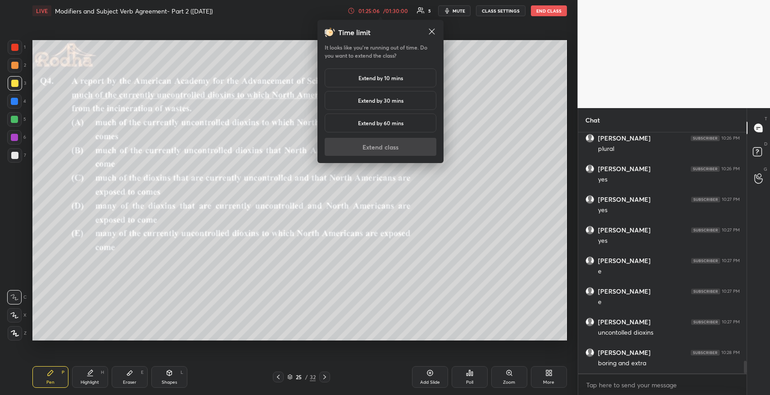
drag, startPoint x: 380, startPoint y: 78, endPoint x: 386, endPoint y: 71, distance: 9.6
click at [382, 74] on h5 "Extend by 10 mins" at bounding box center [380, 78] width 45 height 8
click at [375, 145] on button "Extend class" at bounding box center [381, 147] width 112 height 18
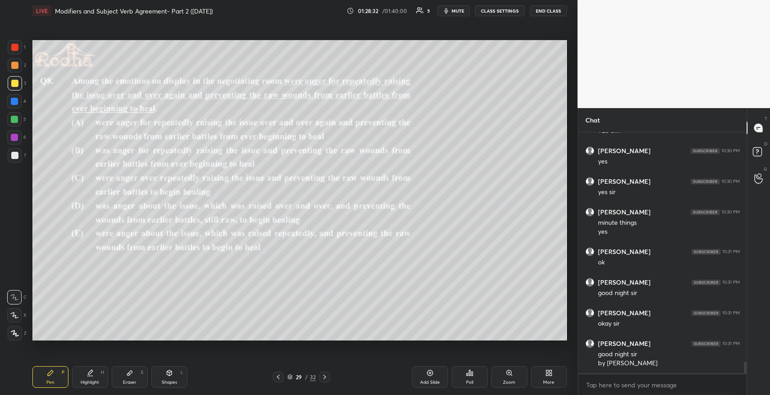
scroll to position [4707, 0]
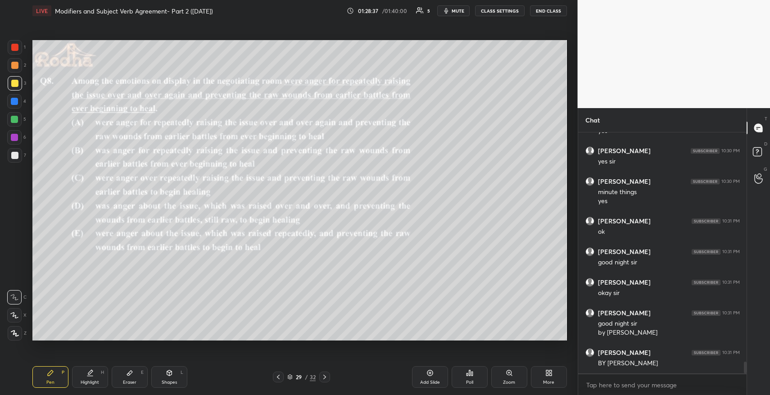
click at [550, 8] on button "END CLASS" at bounding box center [548, 10] width 37 height 11
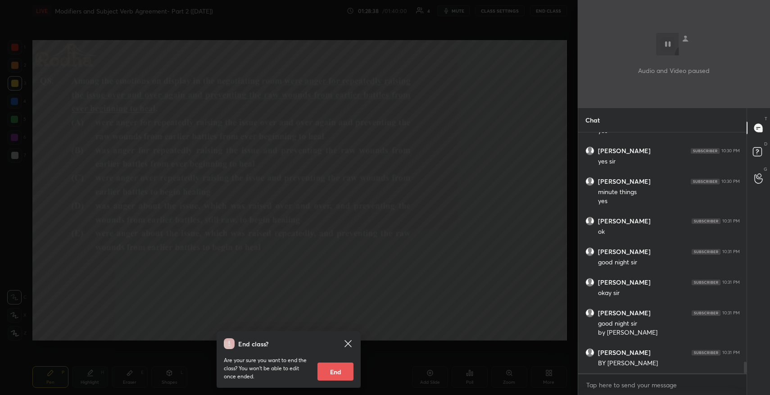
click at [335, 371] on button "End" at bounding box center [335, 371] width 36 height 18
type textarea "x"
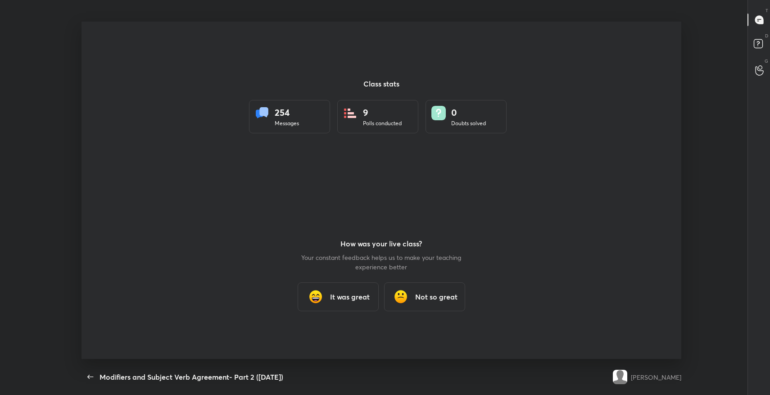
scroll to position [44690, 44264]
